Goal: Task Accomplishment & Management: Manage account settings

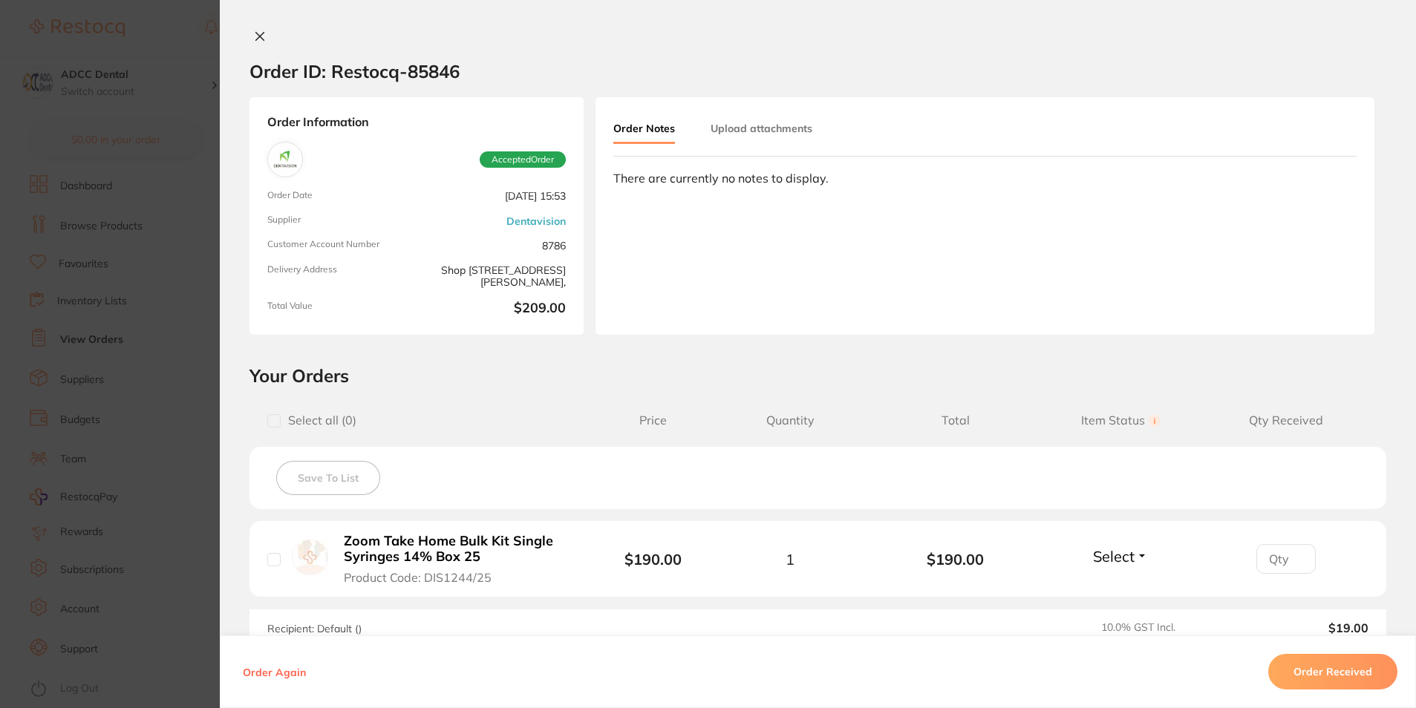
scroll to position [297, 0]
click at [254, 32] on icon at bounding box center [260, 36] width 12 height 12
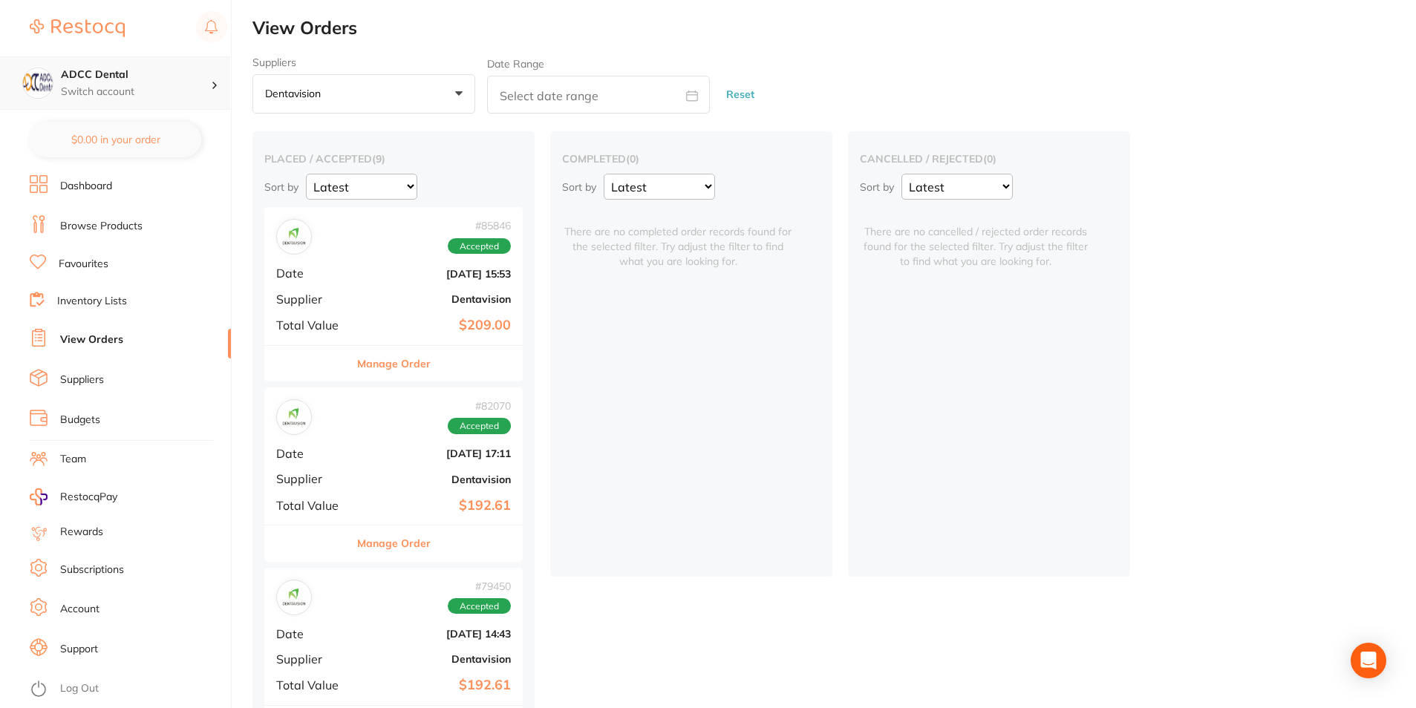
click at [125, 85] on p "Switch account" at bounding box center [136, 92] width 150 height 15
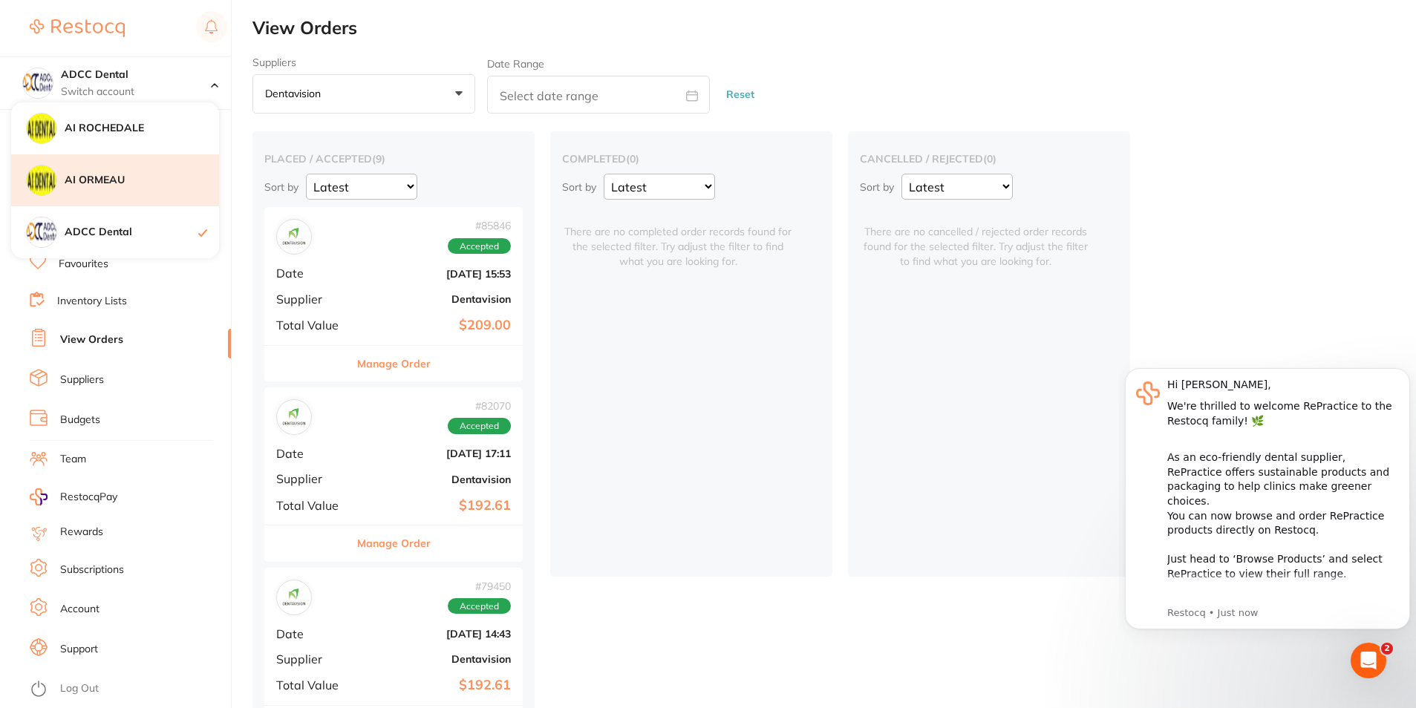
click at [109, 184] on h4 "AI ORMEAU" at bounding box center [142, 180] width 154 height 15
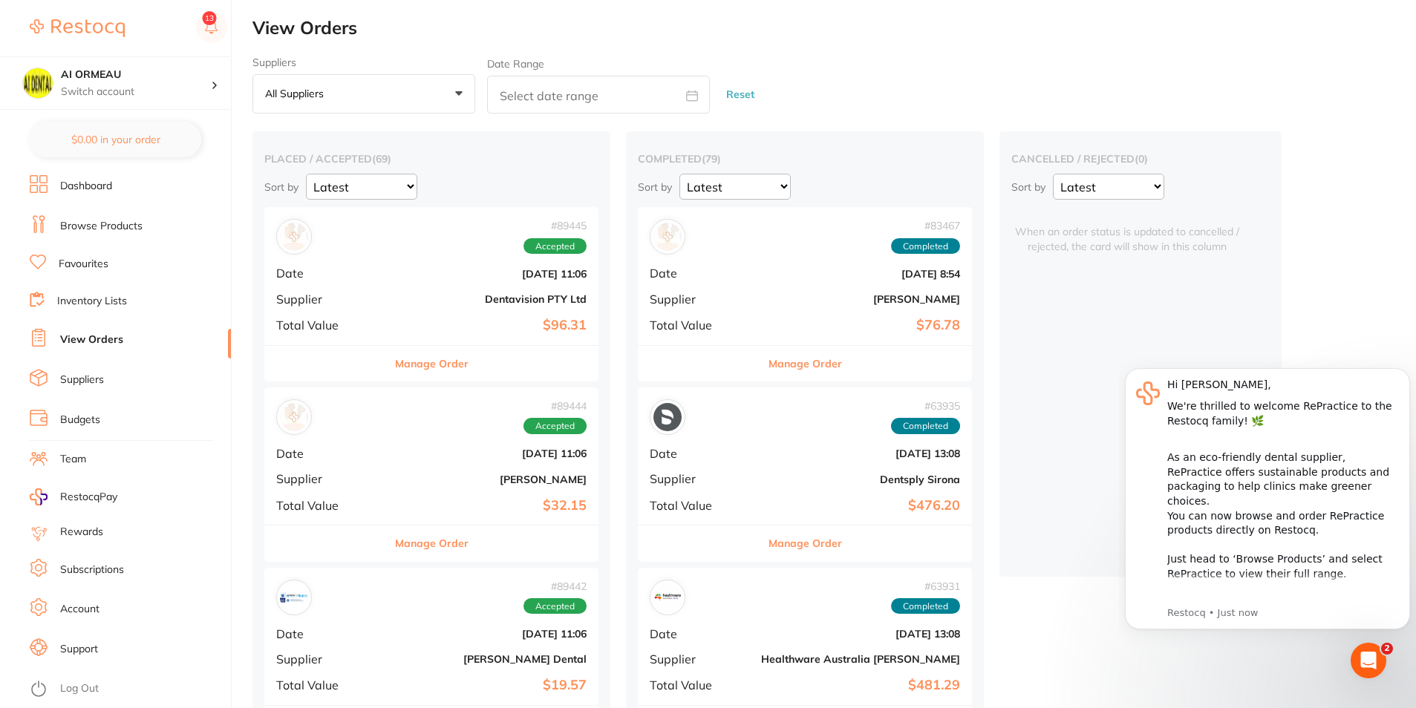
click at [385, 108] on button "All suppliers +0" at bounding box center [363, 94] width 223 height 40
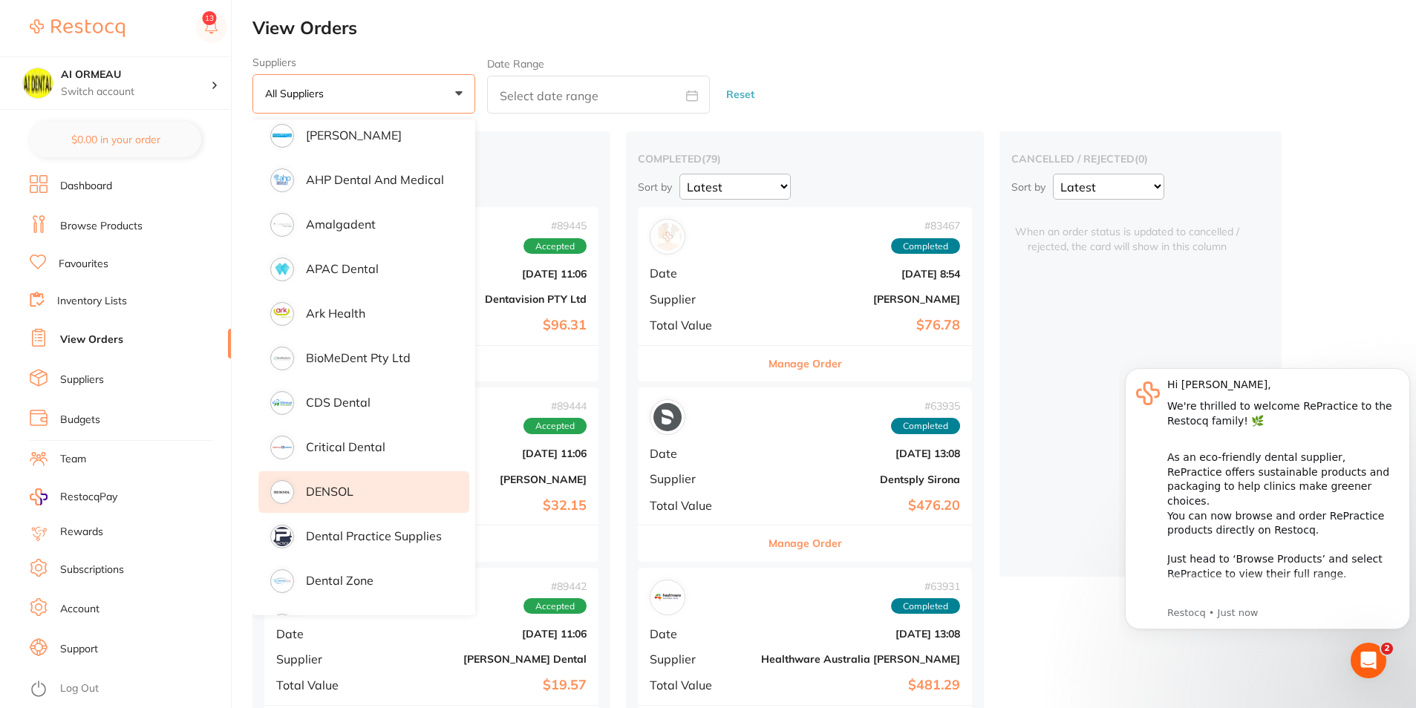
scroll to position [148, 0]
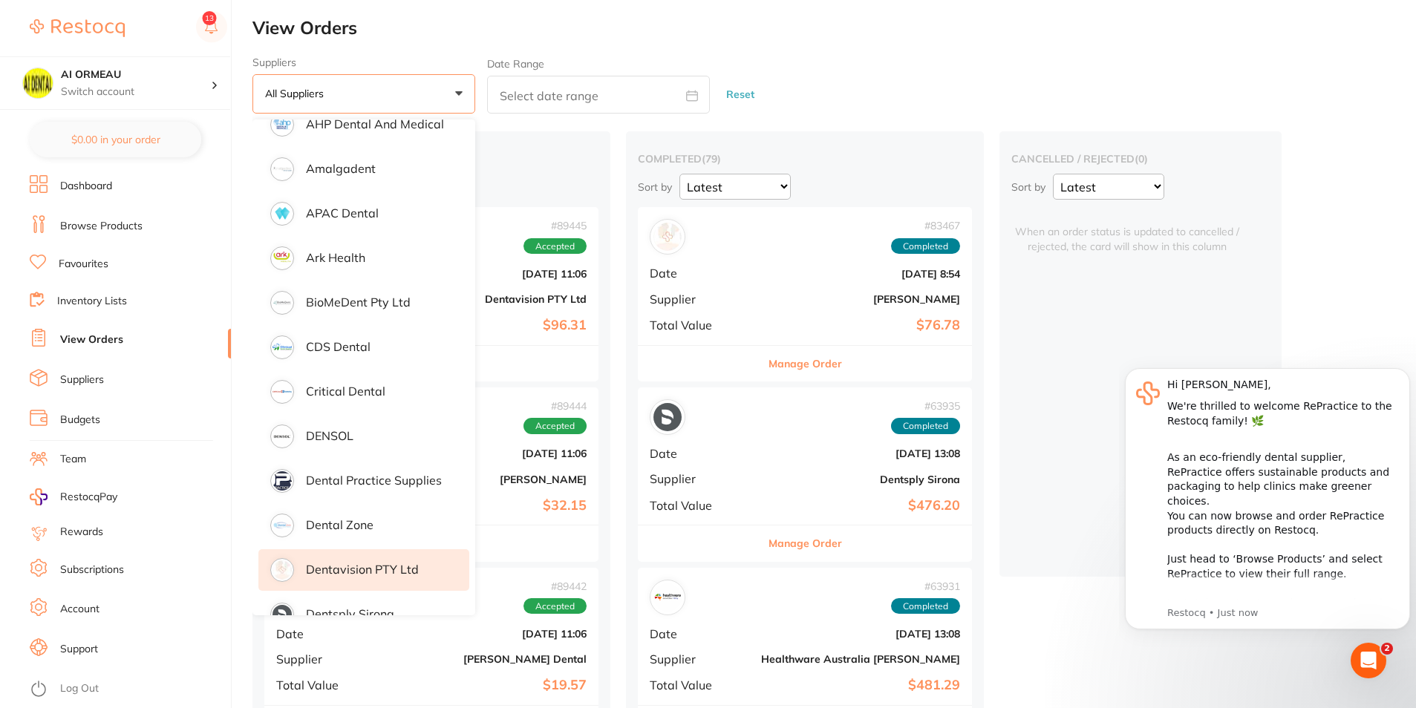
click at [391, 574] on p "Dentavision PTY Ltd" at bounding box center [362, 569] width 113 height 13
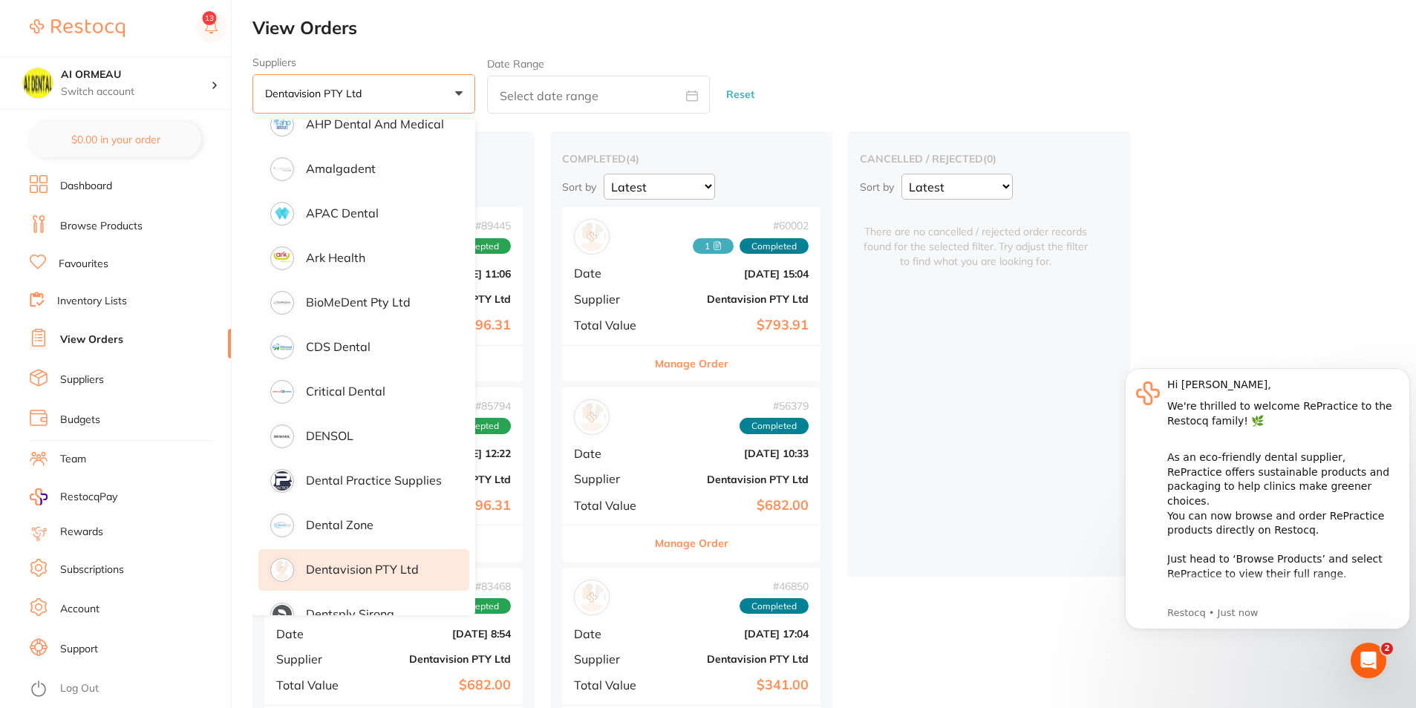
click at [800, 85] on div "Suppliers Dentavision PTY Ltd +0 All suppliers AB Orthodontics Adam Dental AHP …" at bounding box center [833, 85] width 1163 height 58
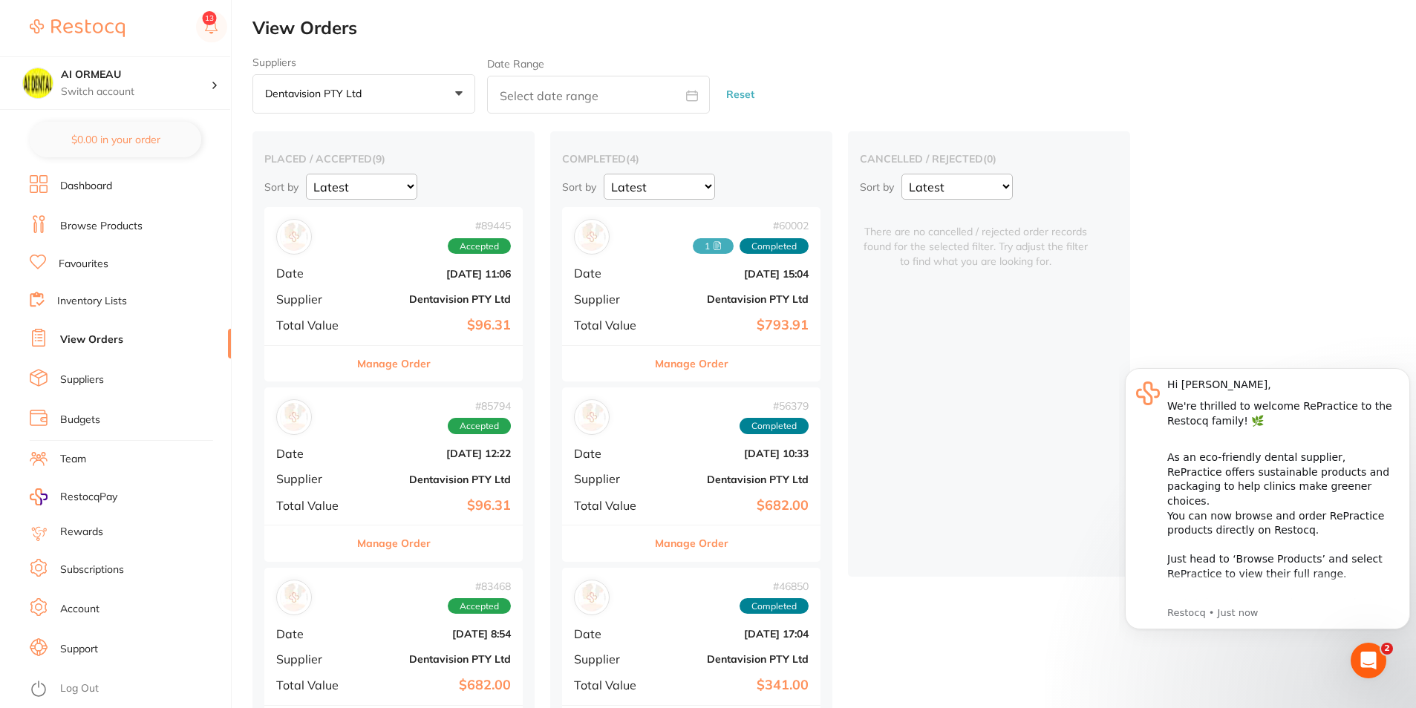
click at [555, 102] on input "text" at bounding box center [598, 95] width 223 height 38
select select "7"
select select "2025"
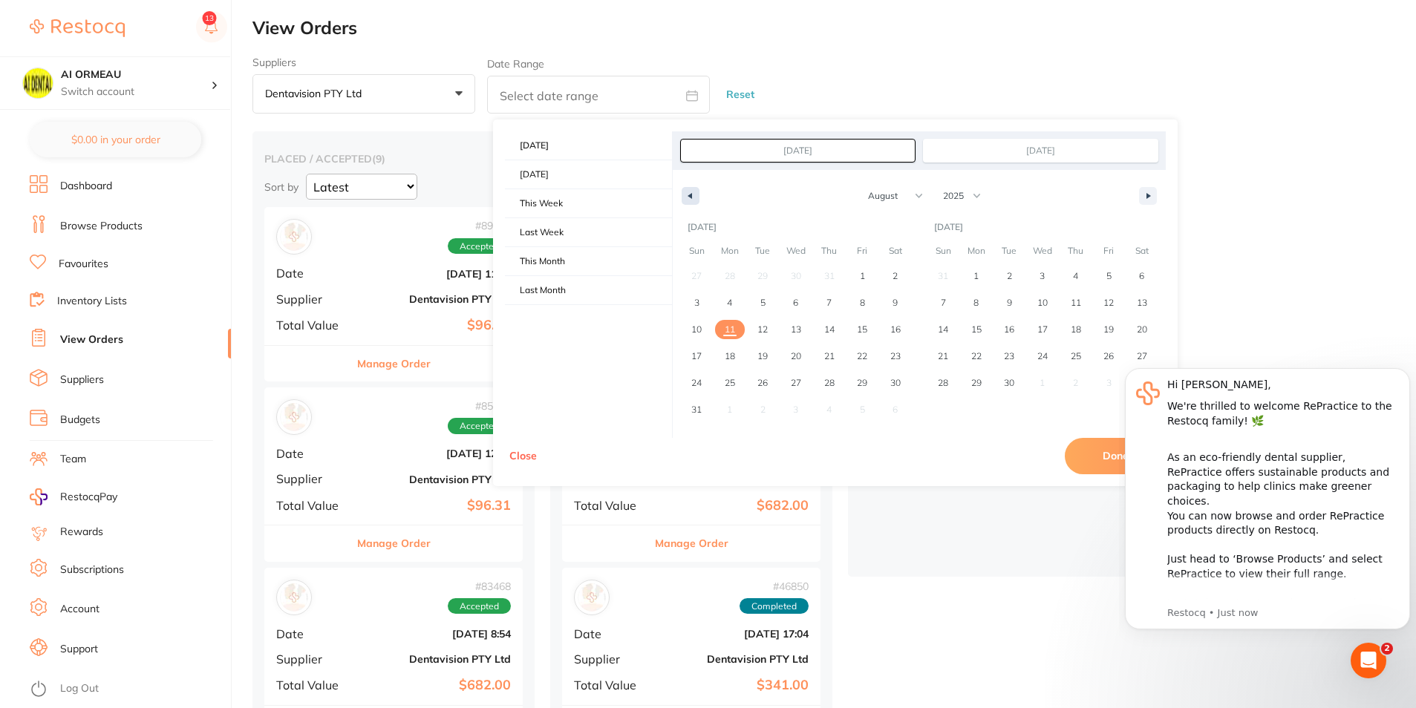
click at [689, 200] on button "button" at bounding box center [691, 196] width 18 height 18
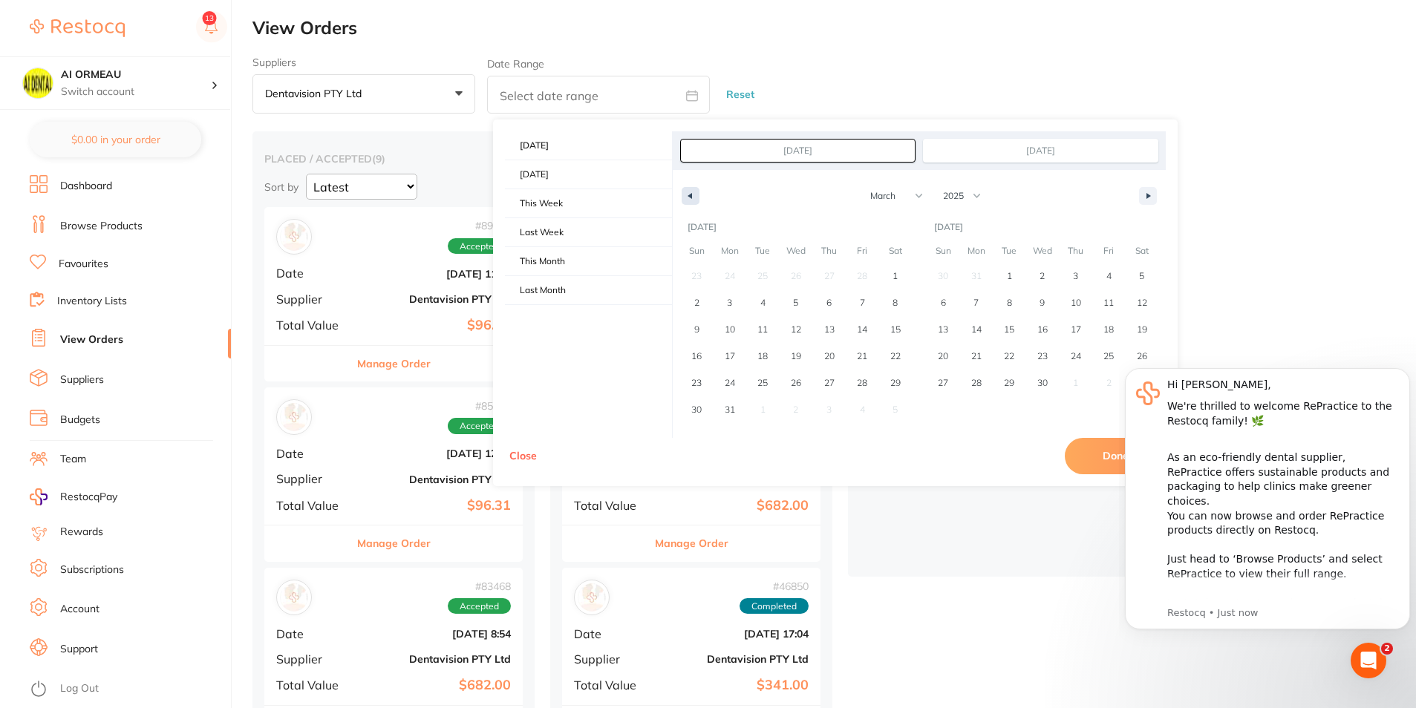
click at [689, 200] on button "button" at bounding box center [691, 196] width 18 height 18
select select "0"
click at [802, 278] on span "1" at bounding box center [796, 276] width 33 height 19
type input "Jan 1, 2025"
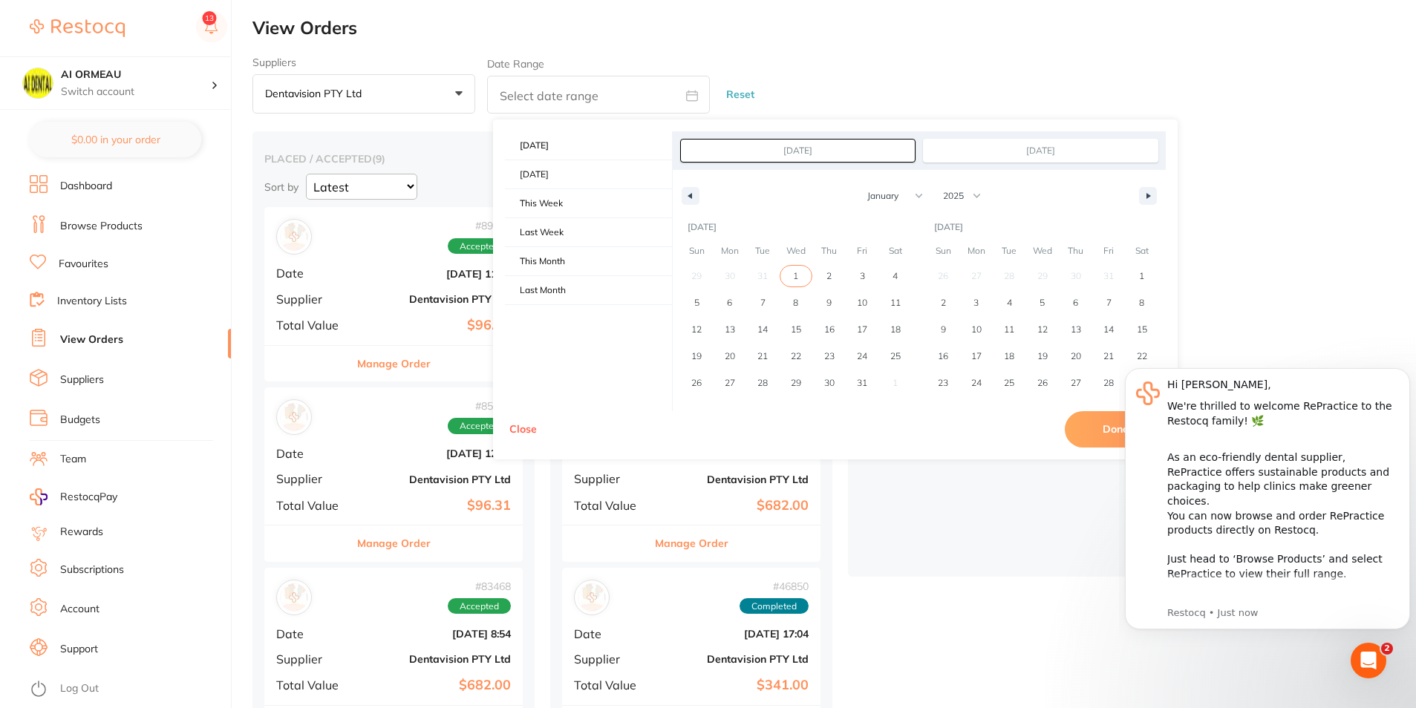
type input "Jan 1, 2025"
click at [1102, 435] on button "Done" at bounding box center [1115, 429] width 101 height 36
type input "Jan 1 2025 to Jan 1 2025"
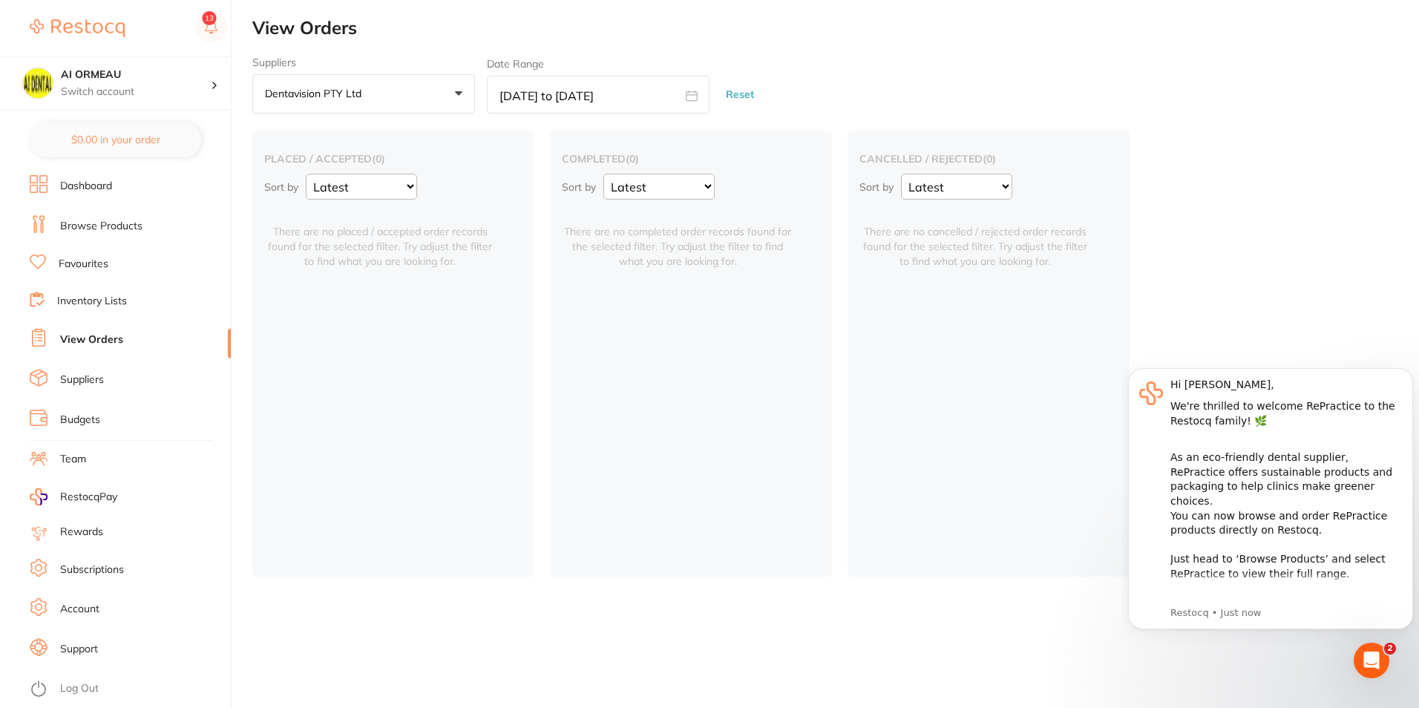
click at [695, 87] on input "Jan 1 2025 to Jan 1 2025" at bounding box center [598, 95] width 223 height 38
select select "2025"
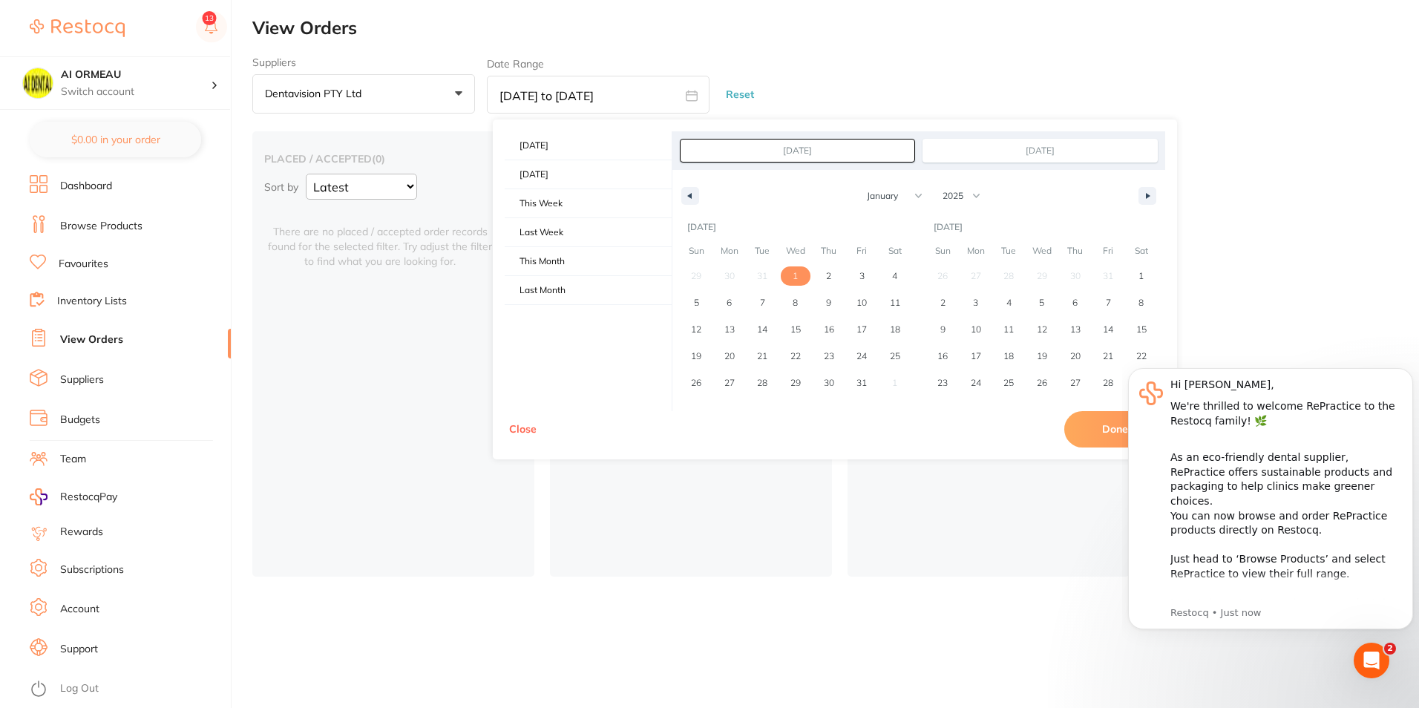
click at [795, 280] on span "1" at bounding box center [795, 276] width 5 height 27
click at [1144, 197] on button "button" at bounding box center [1148, 196] width 18 height 18
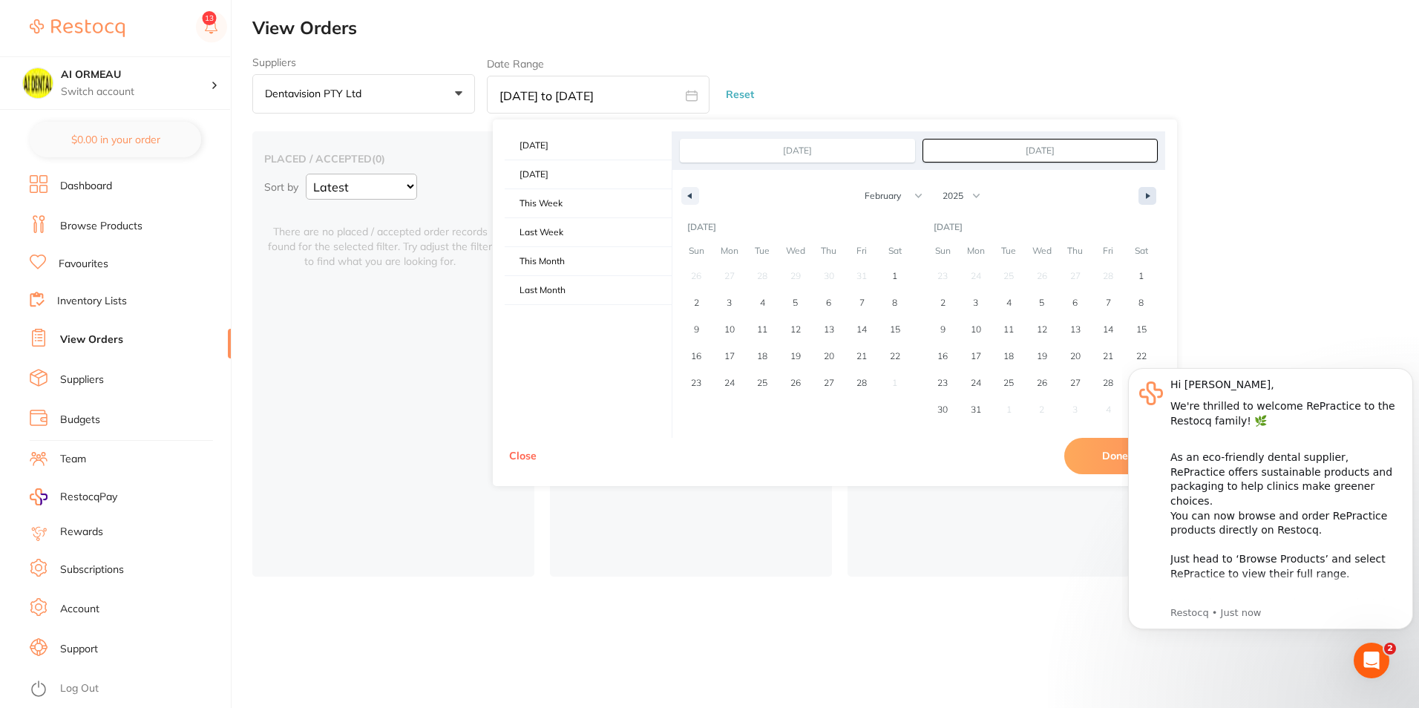
click at [1144, 197] on button "button" at bounding box center [1148, 196] width 18 height 18
select select "4"
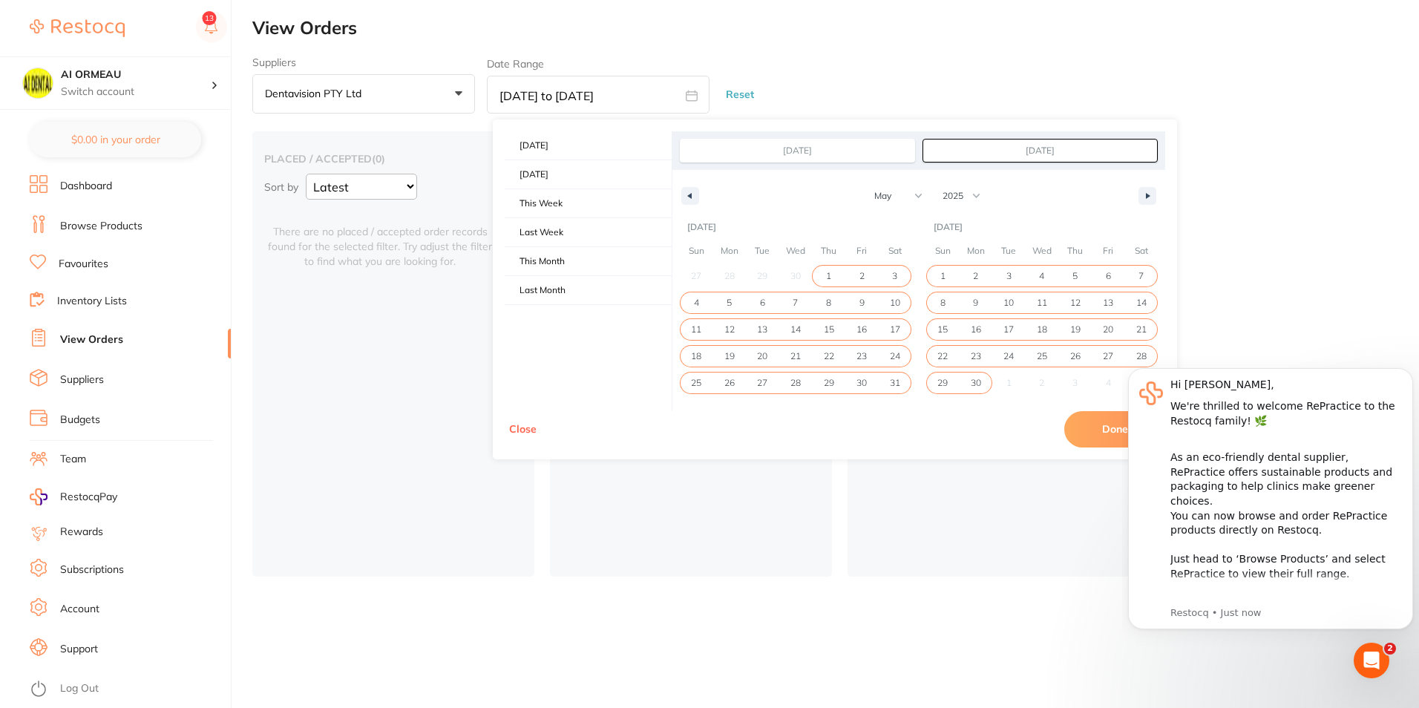
click at [973, 386] on span "30" at bounding box center [976, 383] width 10 height 27
type input "Jun 30, 2025"
select select "0"
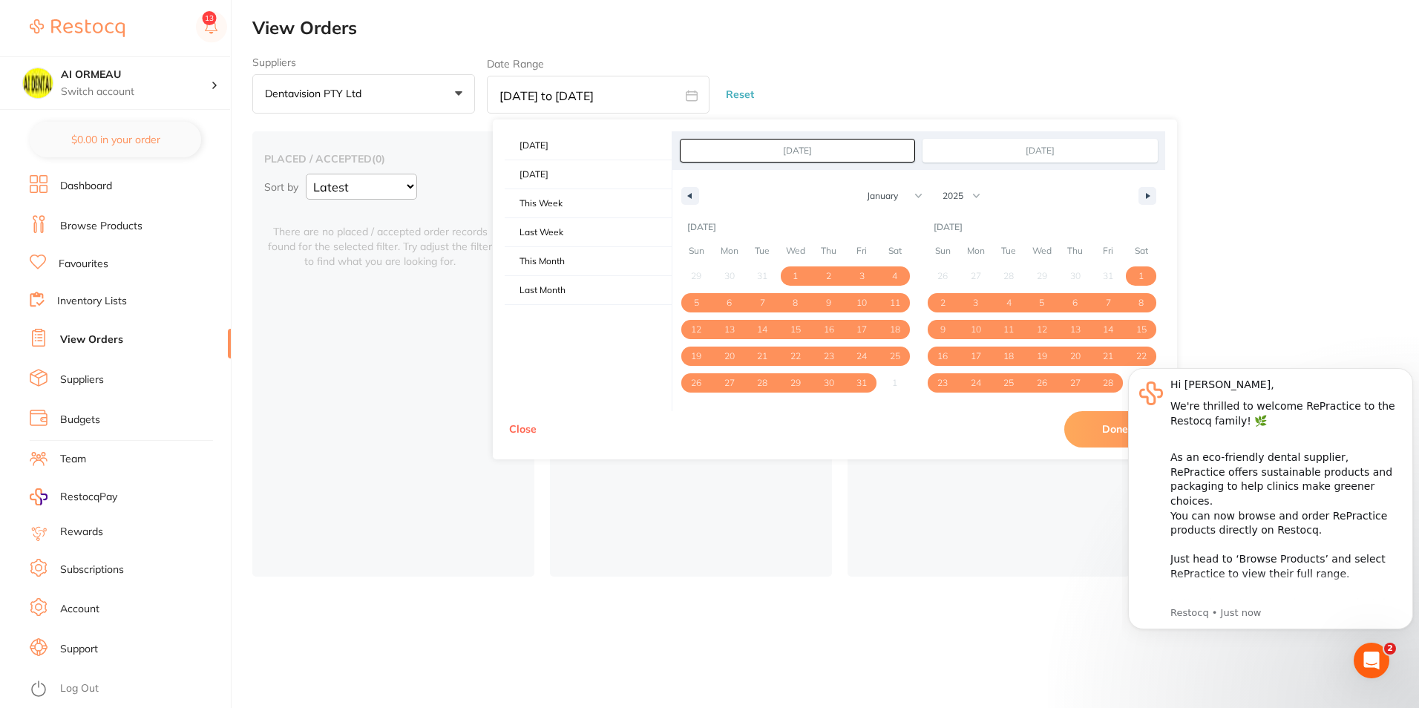
click at [1097, 437] on button "Done" at bounding box center [1115, 429] width 101 height 36
type input "Jan 1 2025 to Jun 30 2025"
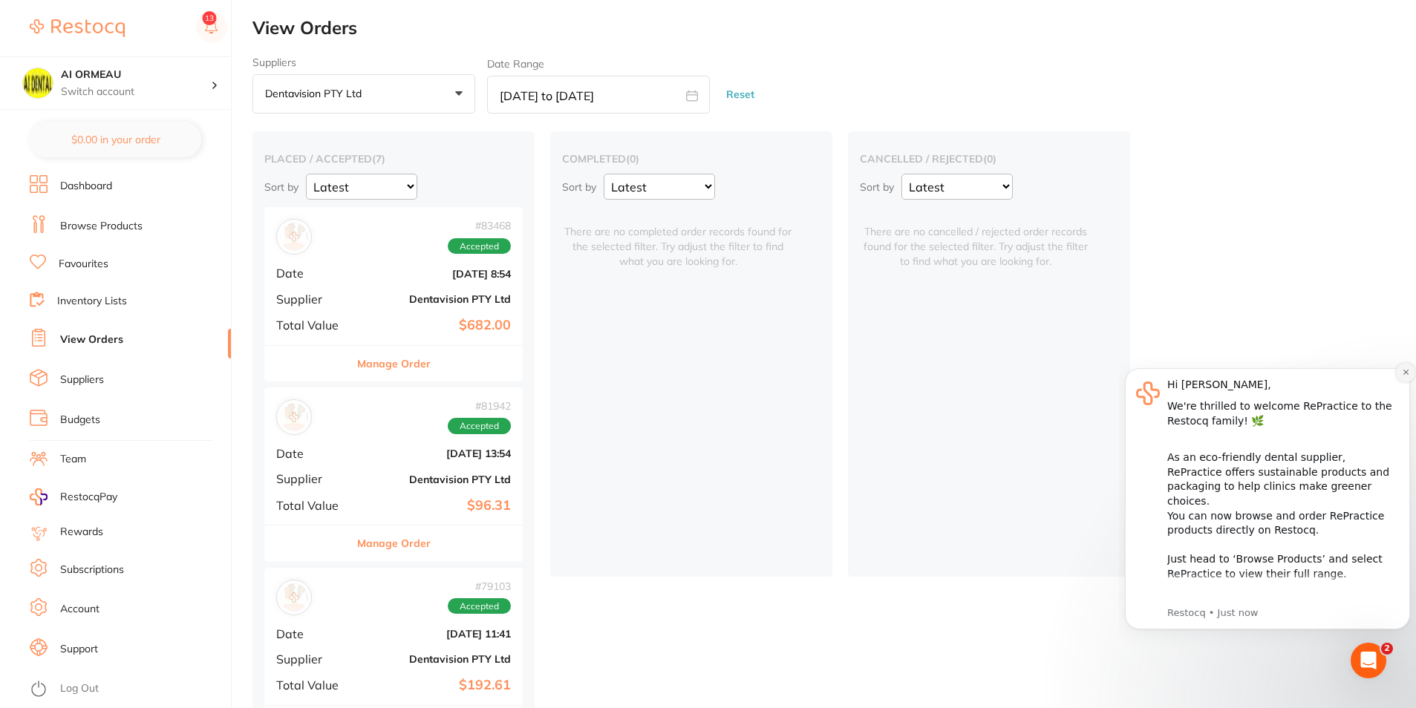
click at [1402, 372] on icon "Dismiss notification" at bounding box center [1406, 372] width 8 height 8
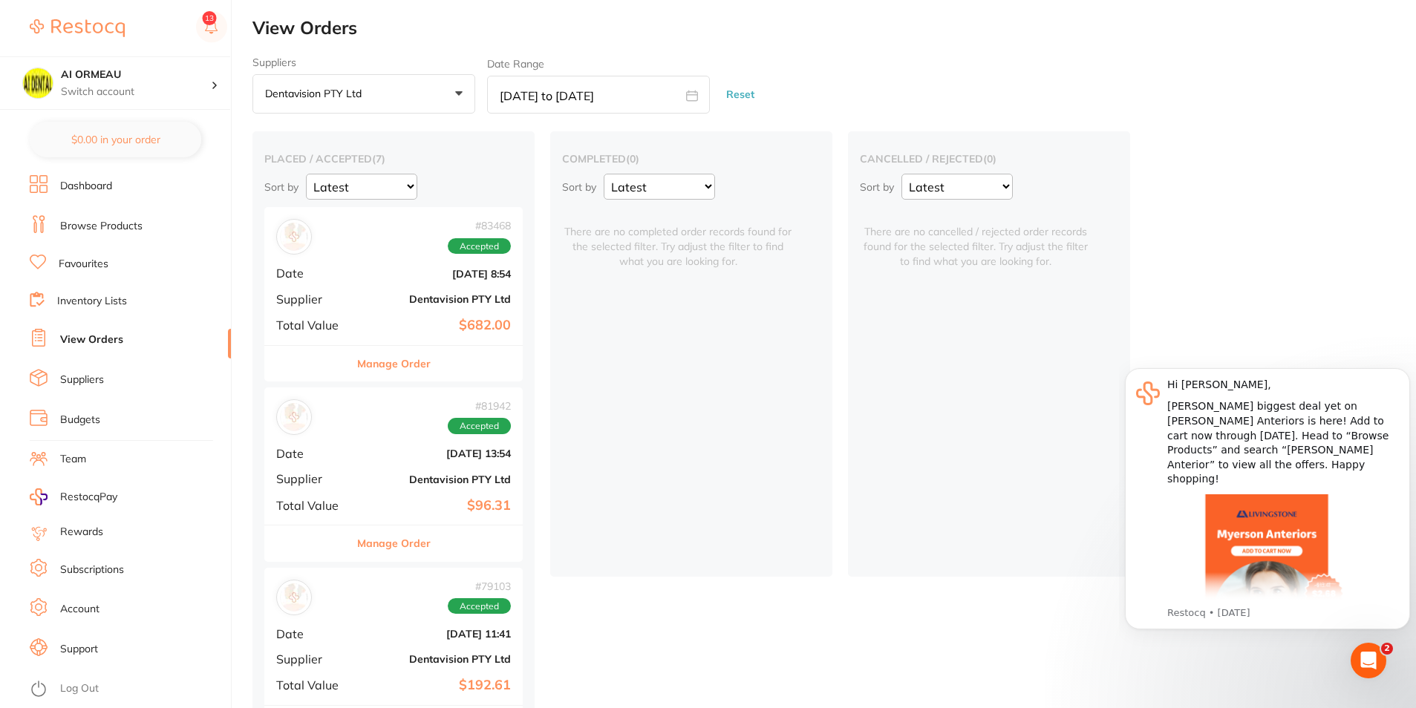
click at [361, 350] on button "Manage Order" at bounding box center [393, 364] width 73 height 36
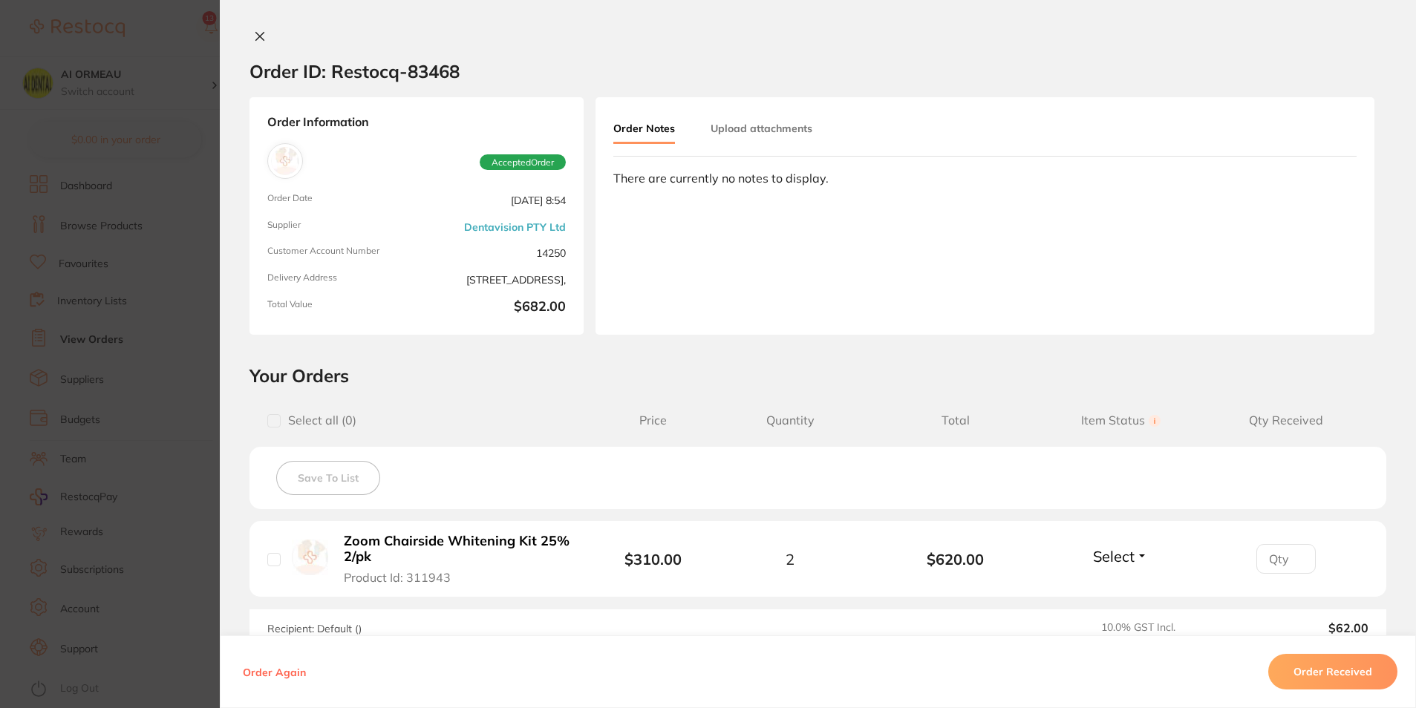
click at [258, 41] on icon at bounding box center [260, 36] width 12 height 12
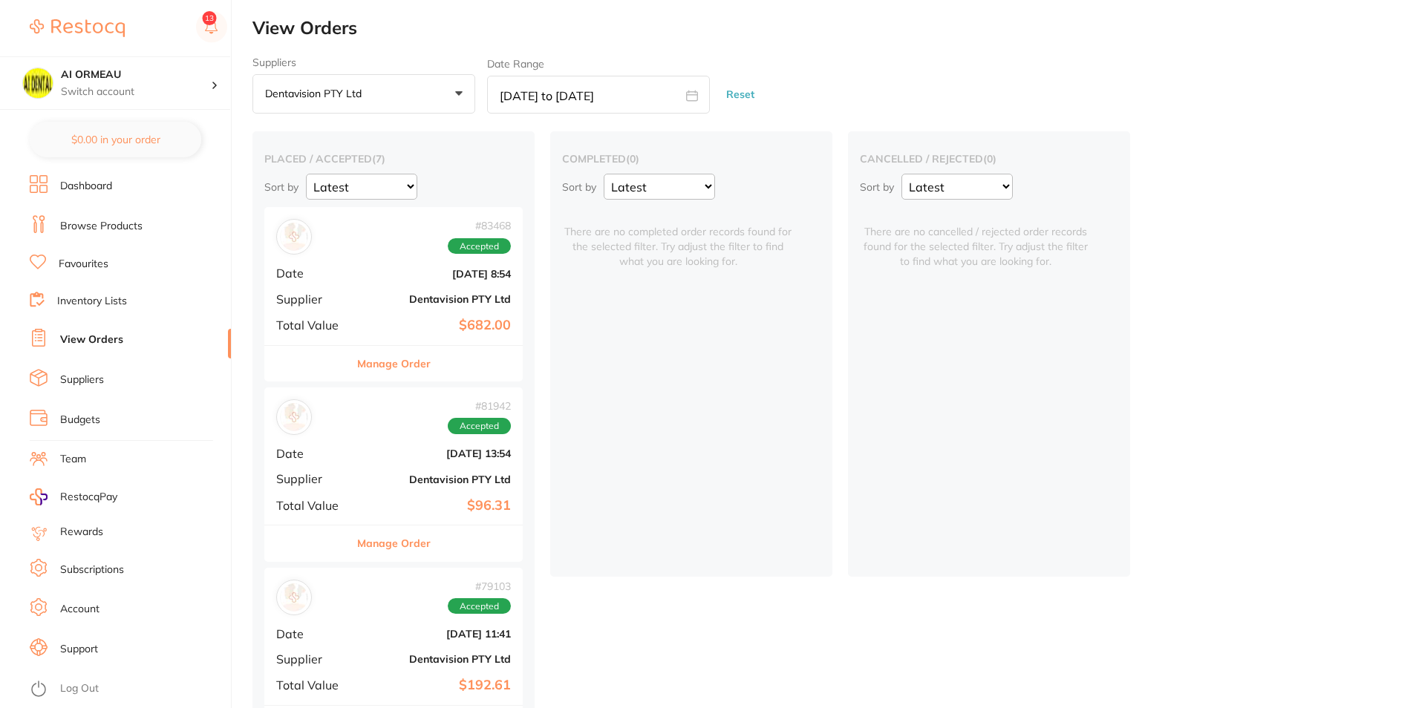
click at [365, 474] on b "Dentavision PTY Ltd" at bounding box center [436, 480] width 148 height 12
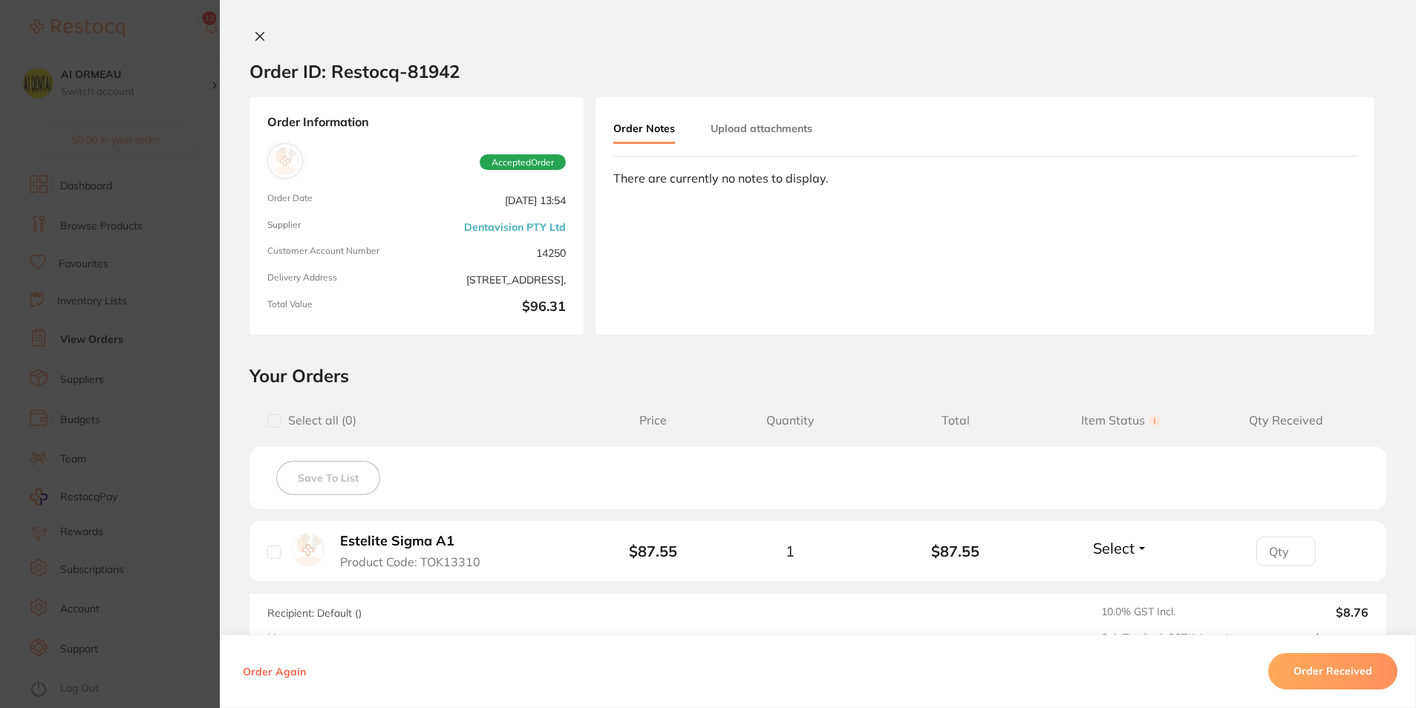
click at [256, 33] on icon at bounding box center [260, 37] width 8 height 8
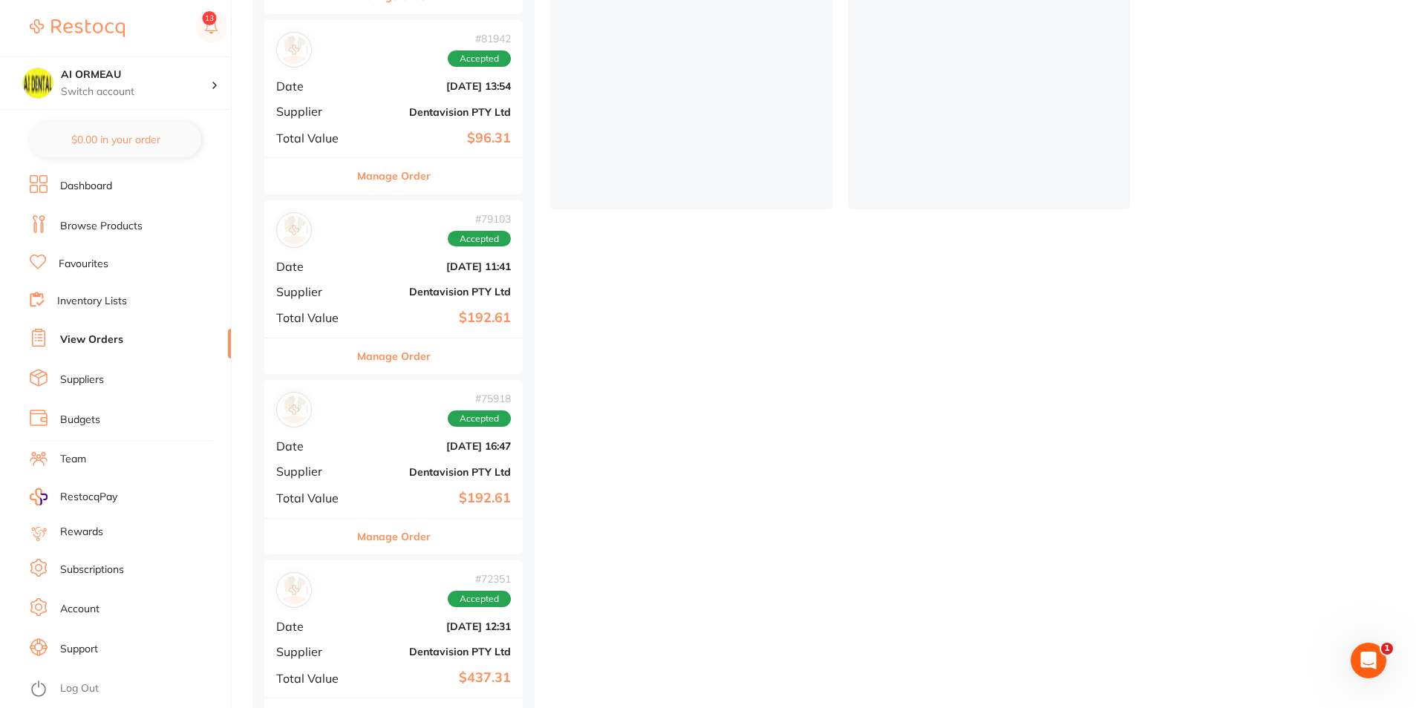
scroll to position [371, 0]
click at [419, 359] on button "Manage Order" at bounding box center [393, 353] width 73 height 36
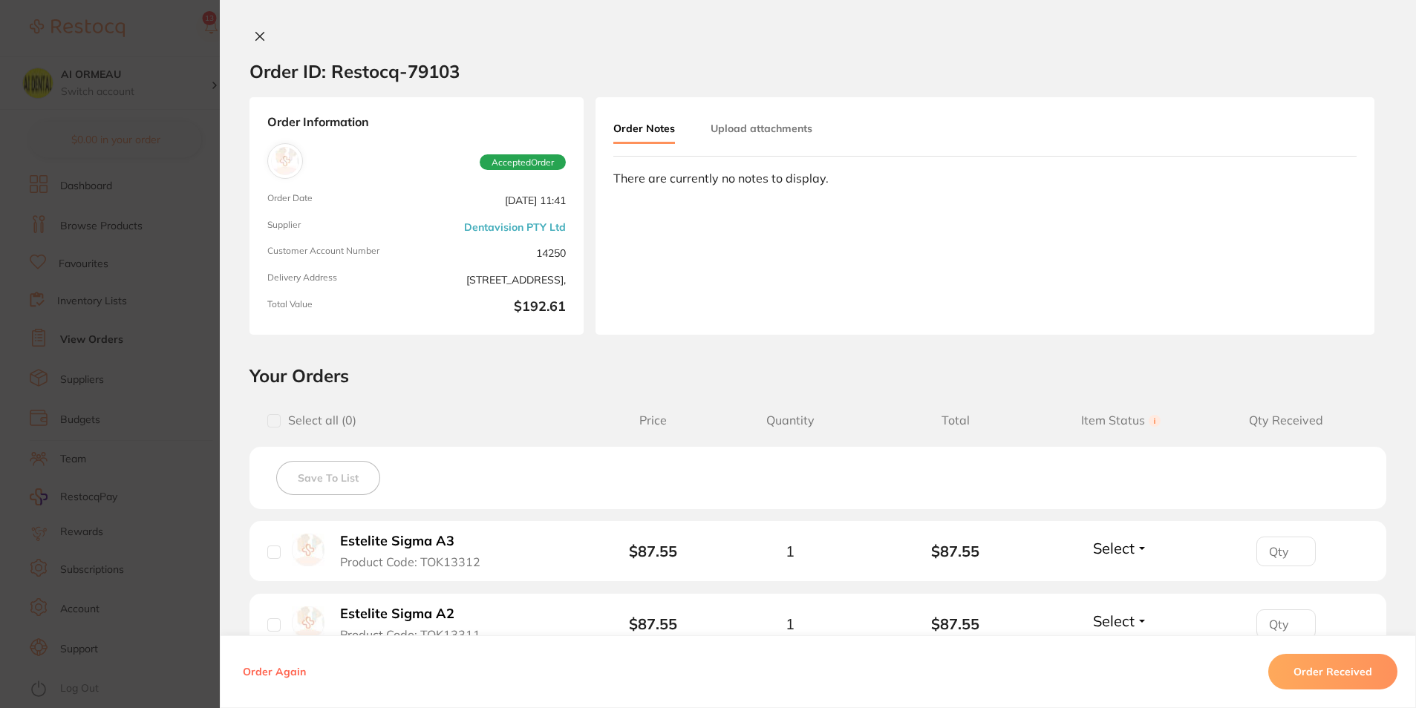
click at [258, 42] on icon at bounding box center [260, 36] width 12 height 12
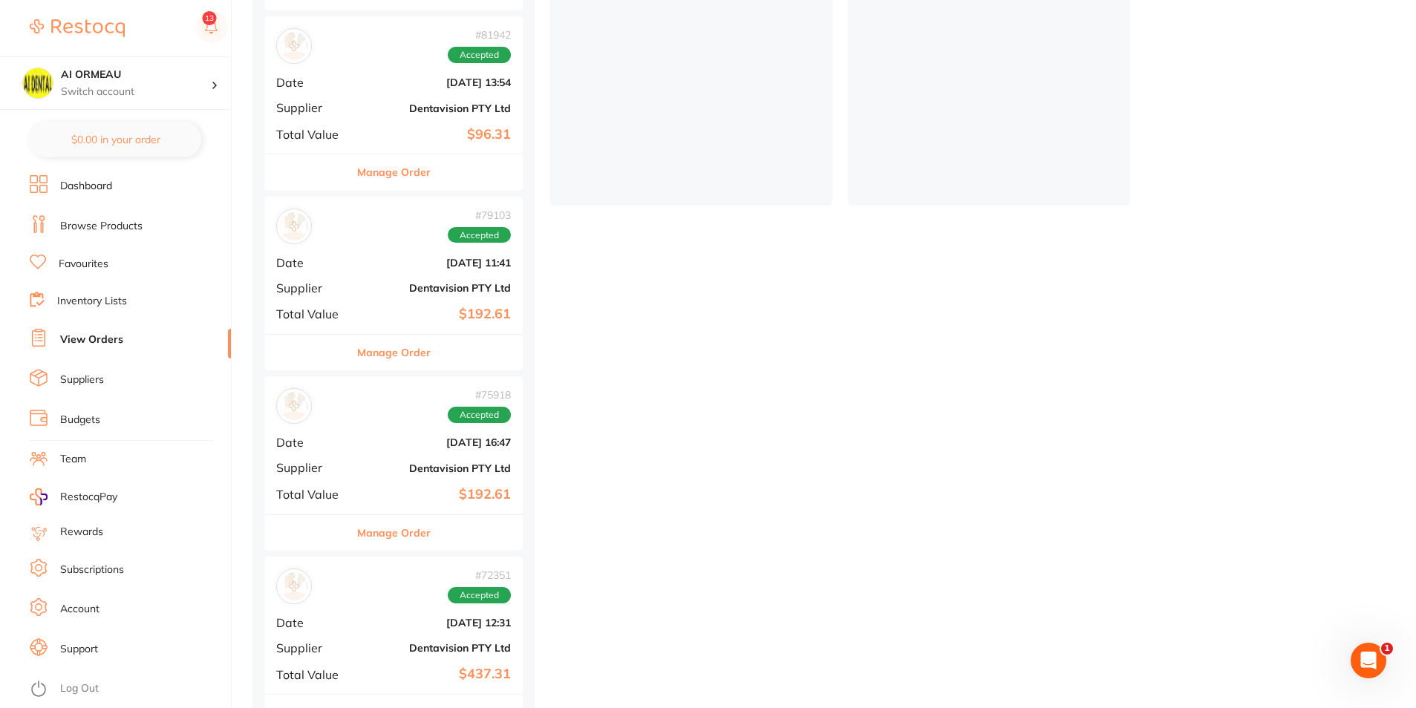
click at [417, 478] on div "# 75918 Accepted Date Apr 4 2025, 16:47 Supplier Dentavision PTY Ltd Total Valu…" at bounding box center [393, 444] width 258 height 137
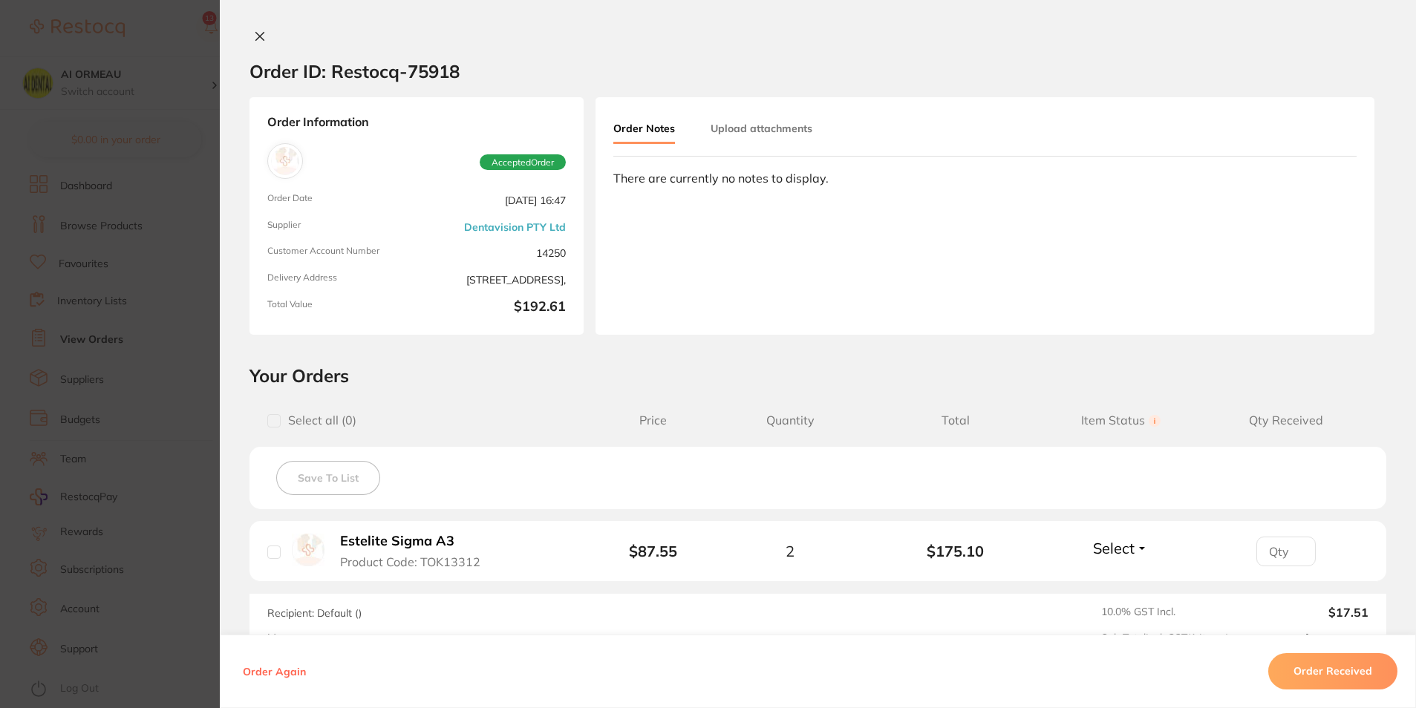
click at [258, 47] on div "Order ID: Restocq- 75918" at bounding box center [354, 71] width 210 height 52
click at [254, 35] on icon at bounding box center [260, 36] width 12 height 12
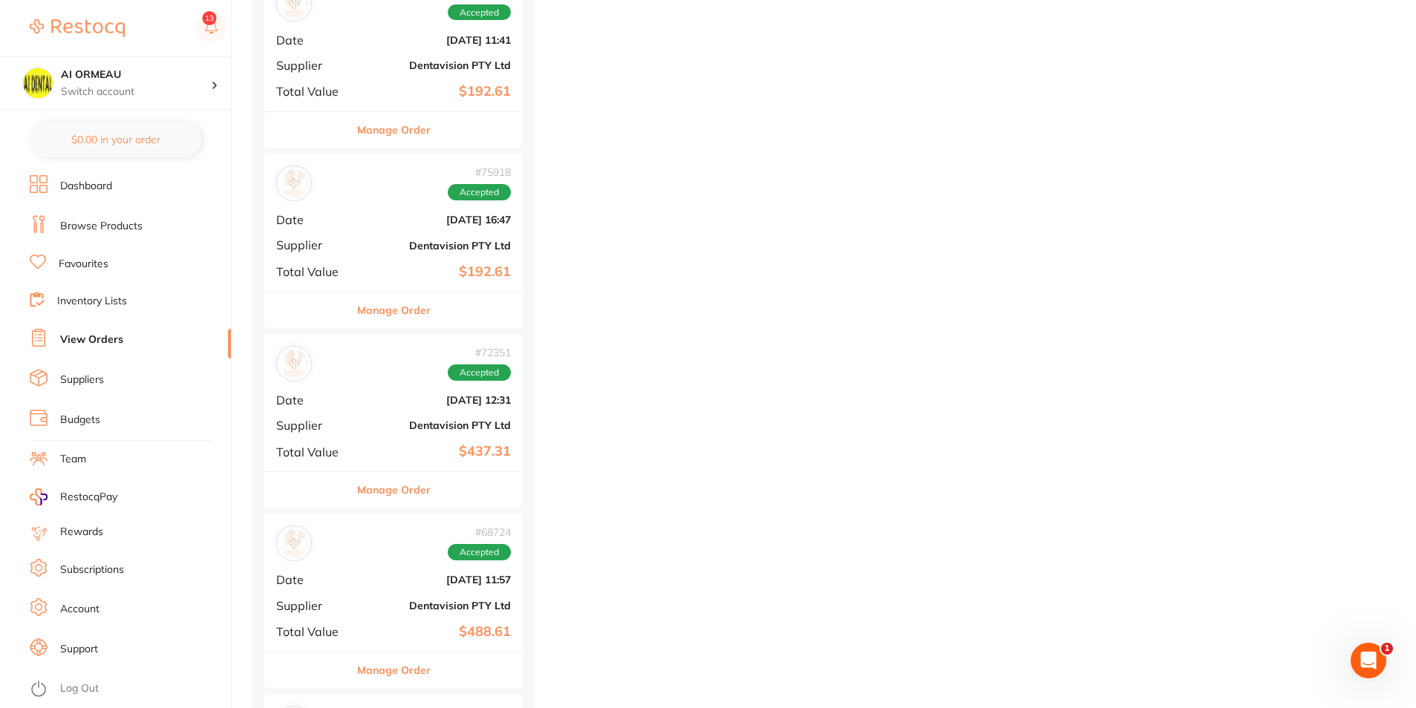
click at [468, 435] on div "# 72351 Accepted Date Mar 4 2025, 12:31 Supplier Dentavision PTY Ltd Total Valu…" at bounding box center [393, 402] width 258 height 137
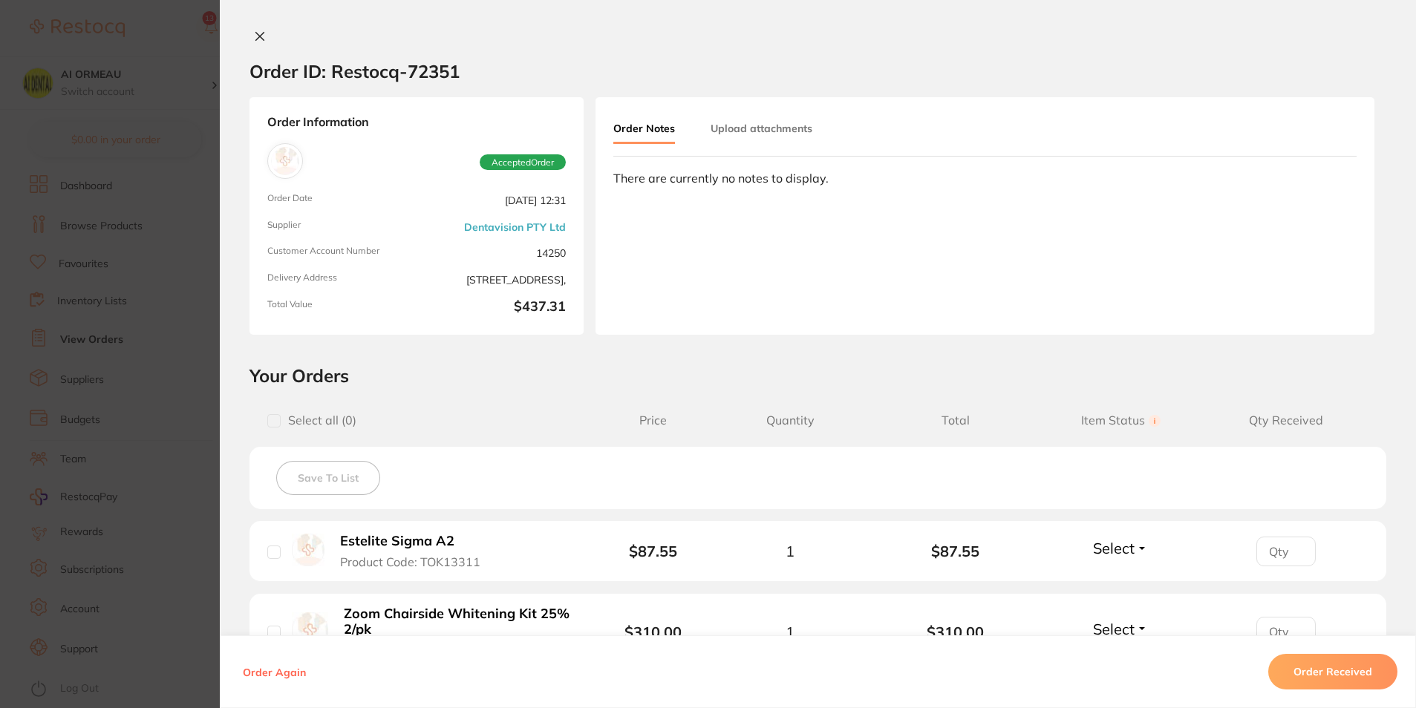
scroll to position [371, 0]
click at [260, 40] on icon at bounding box center [260, 37] width 8 height 8
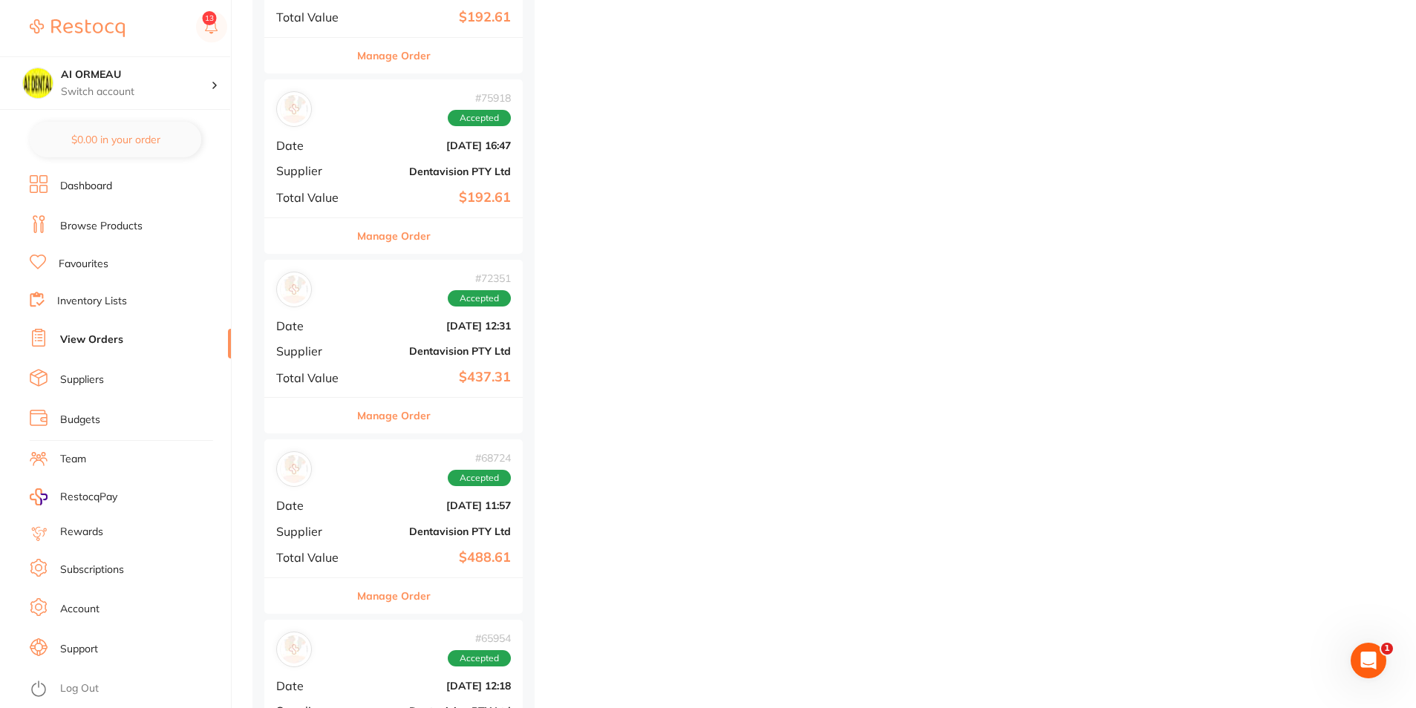
click at [489, 415] on div "Manage Order" at bounding box center [393, 415] width 258 height 36
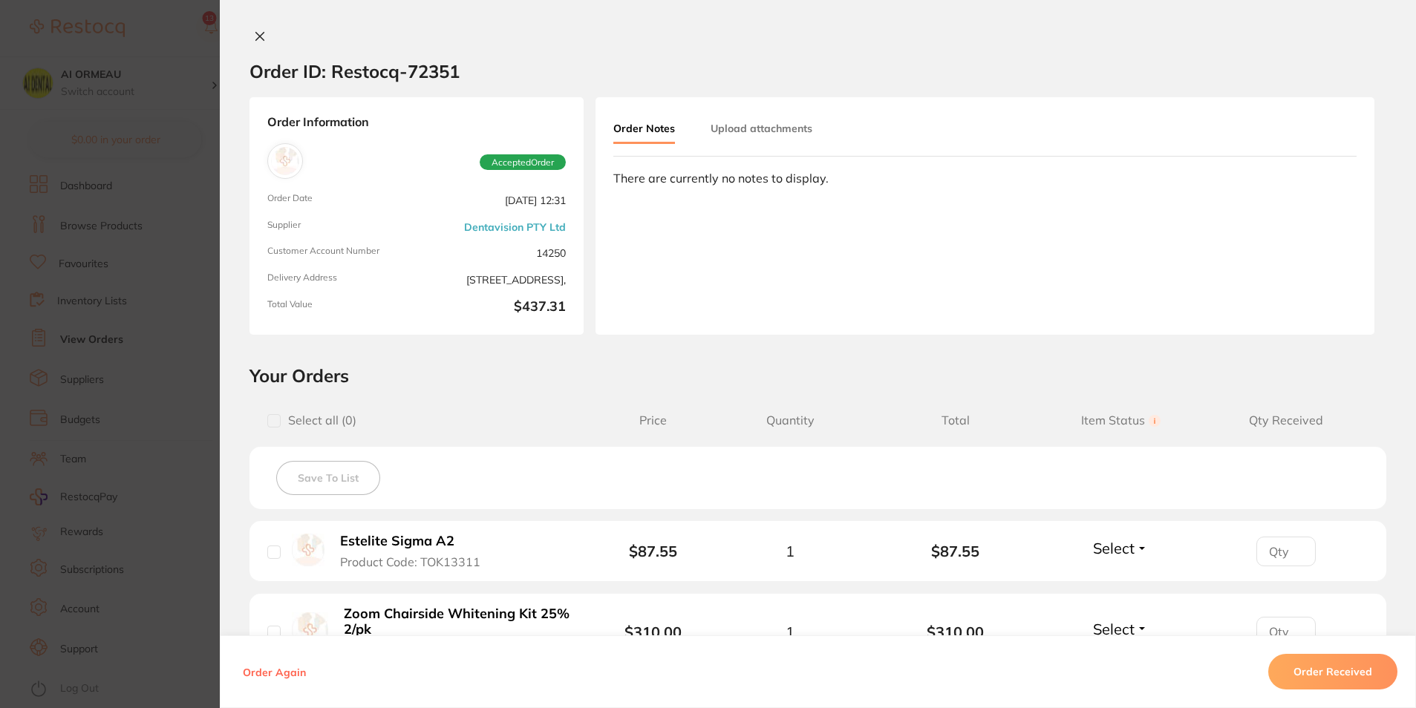
click at [254, 41] on icon at bounding box center [260, 36] width 12 height 12
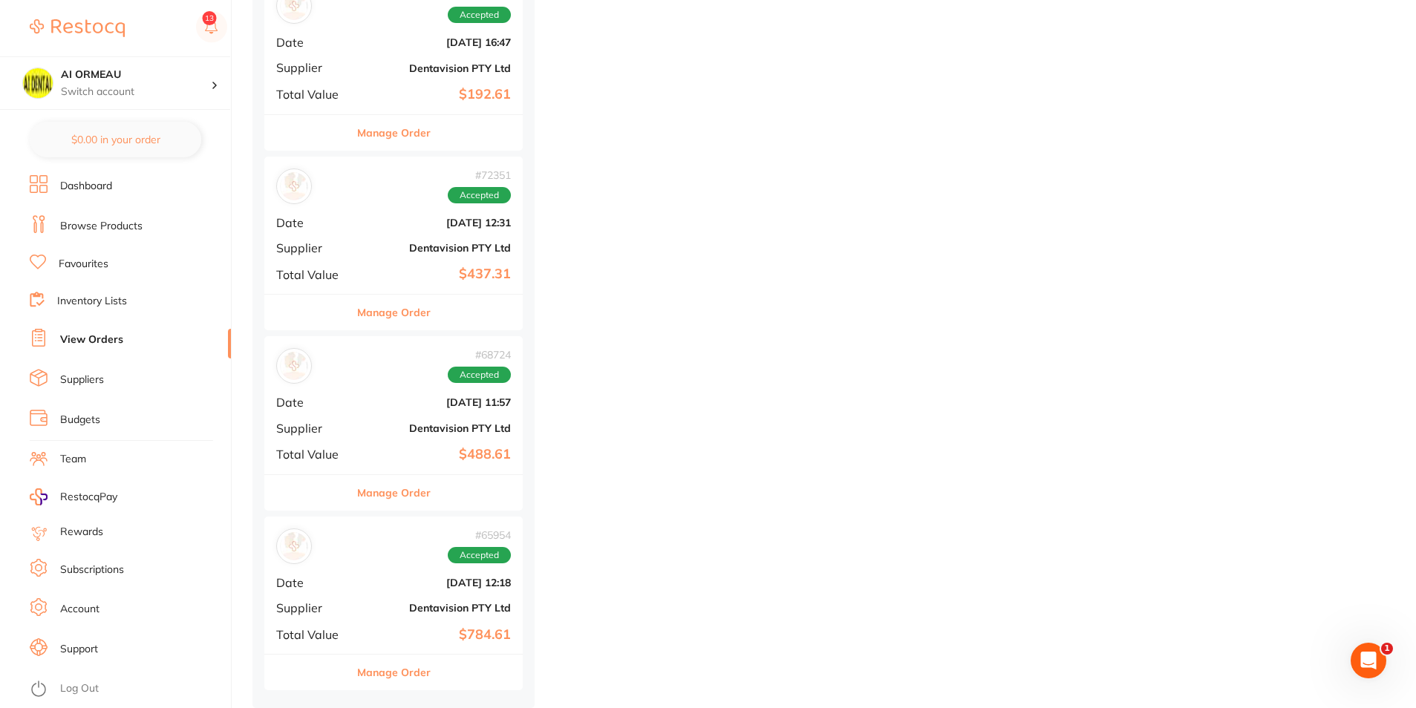
click at [460, 474] on div "Manage Order" at bounding box center [393, 492] width 258 height 36
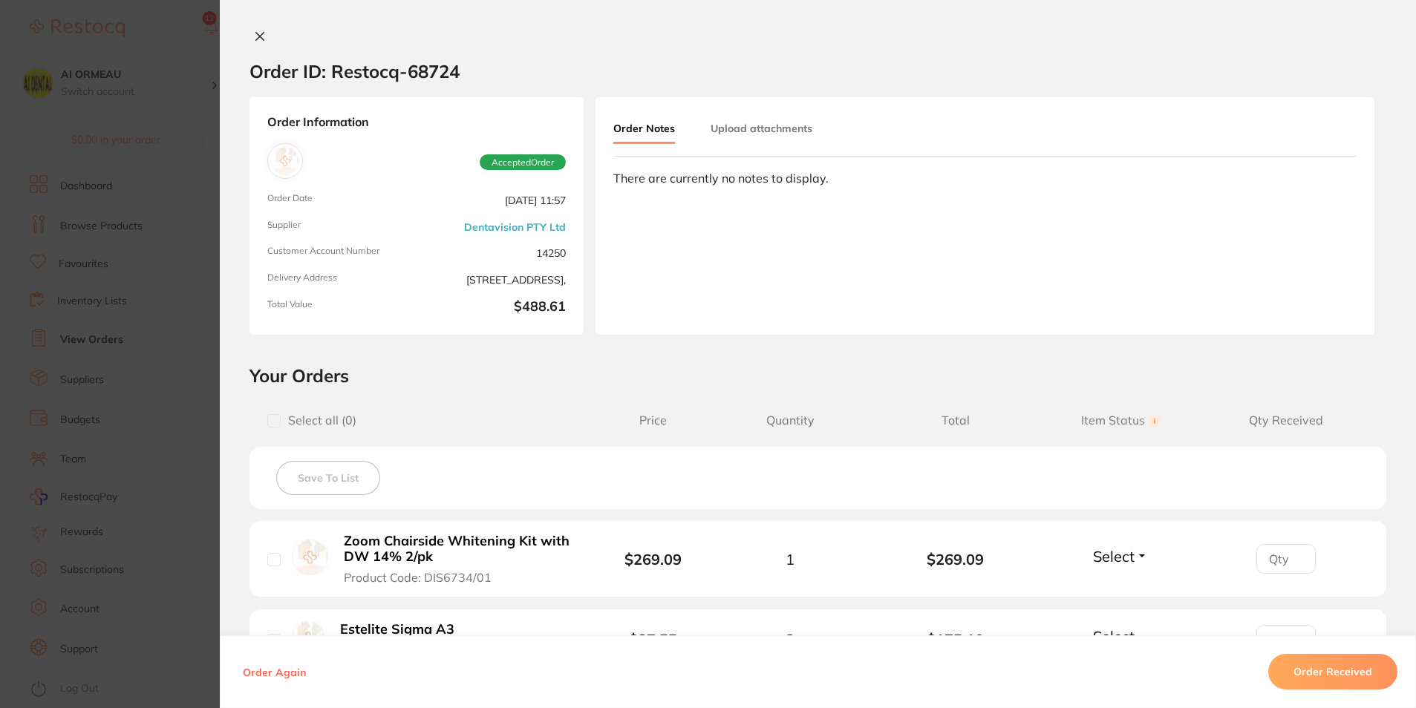
click at [257, 36] on icon at bounding box center [260, 37] width 8 height 8
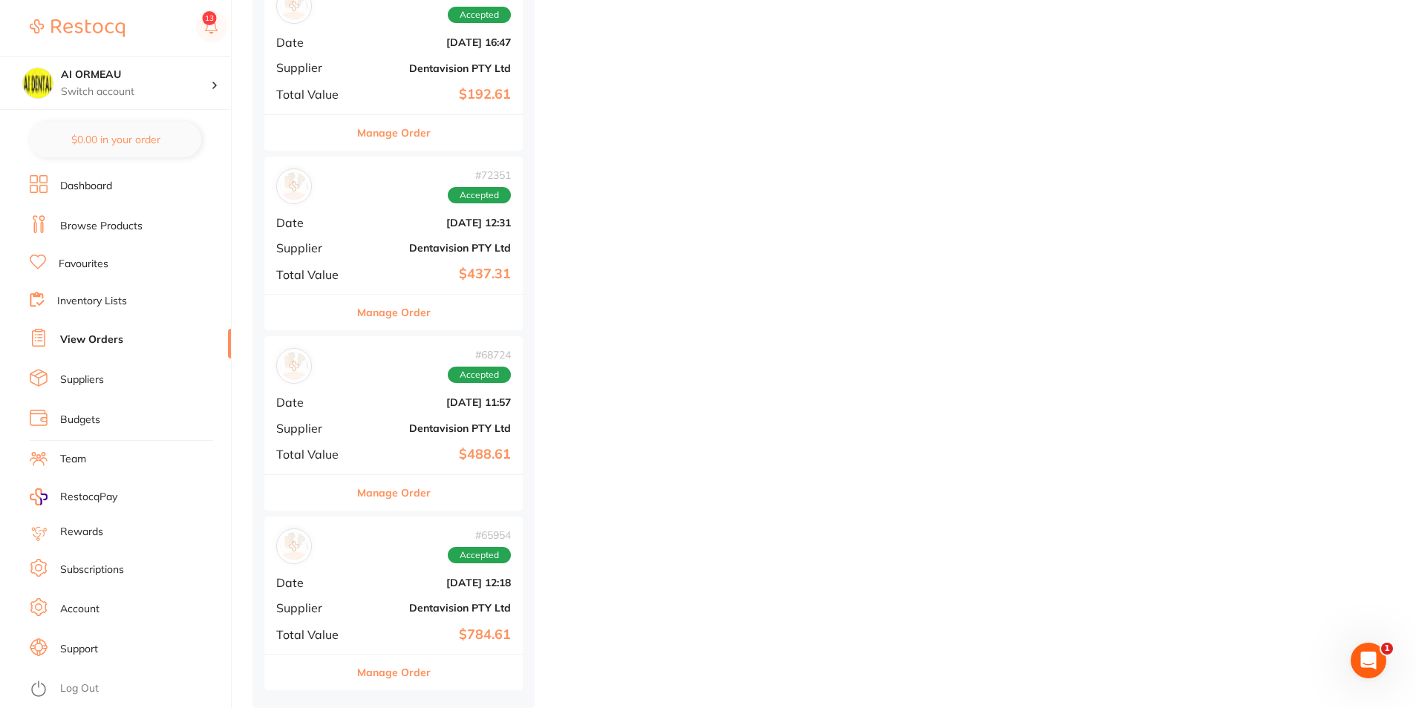
click at [489, 595] on div "# 65954 Accepted Date Jan 7 2025, 12:18 Supplier Dentavision PTY Ltd Total Valu…" at bounding box center [393, 585] width 258 height 137
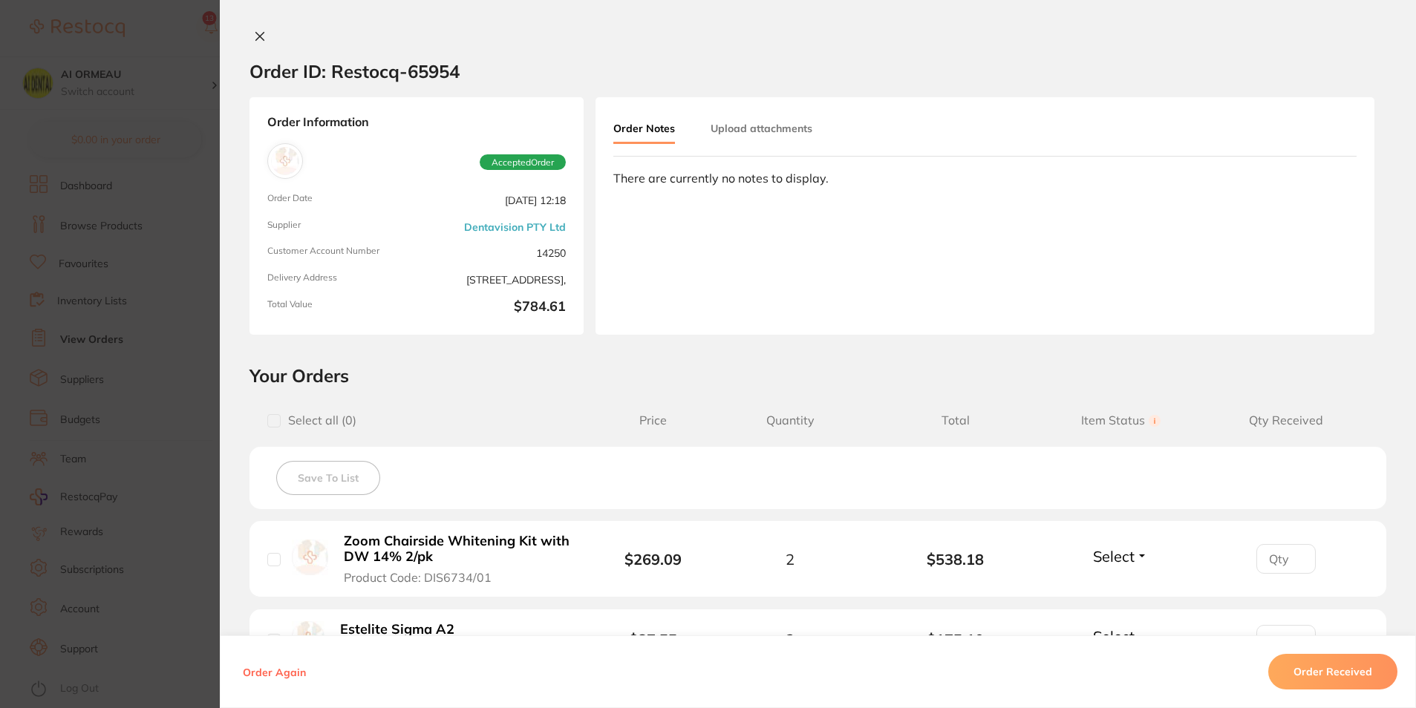
click at [258, 33] on icon at bounding box center [260, 37] width 8 height 8
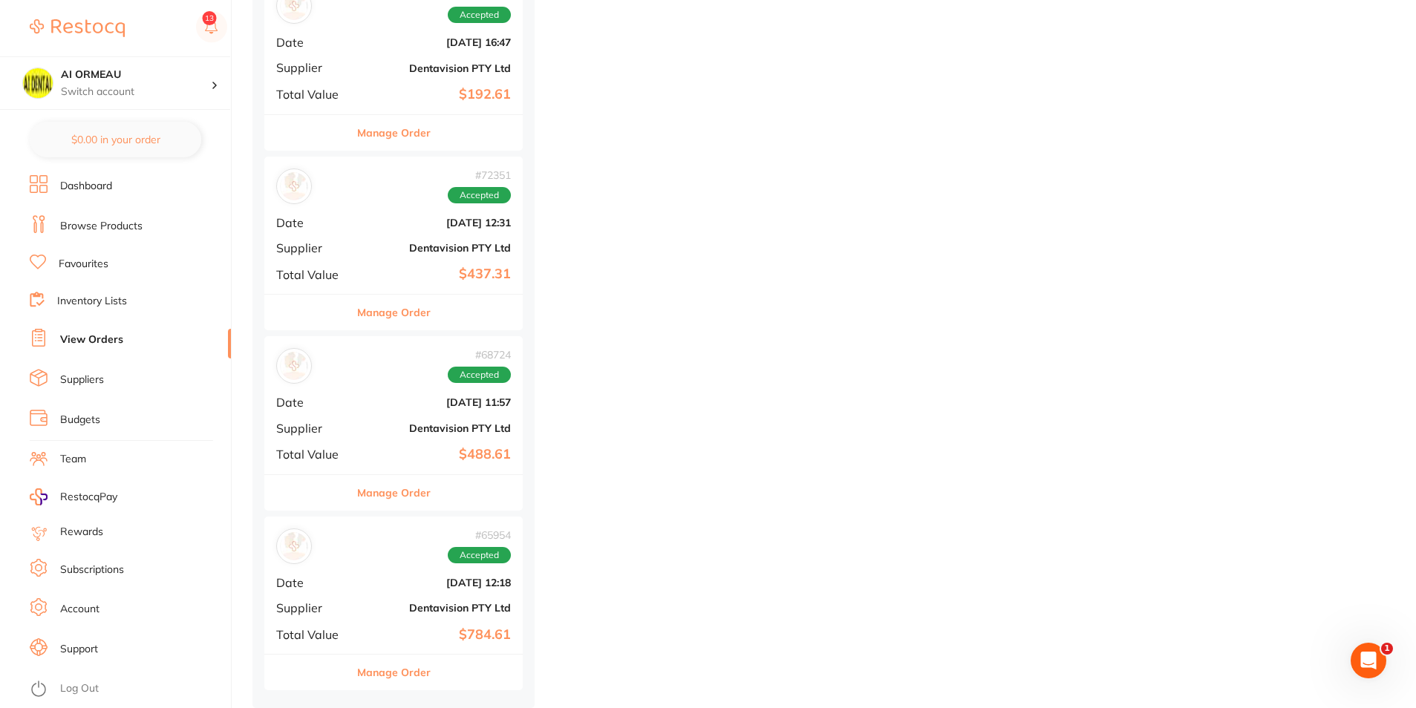
click at [88, 684] on link "Log Out" at bounding box center [79, 689] width 39 height 15
